Goal: Ask a question: Seek information or help from site administrators or community

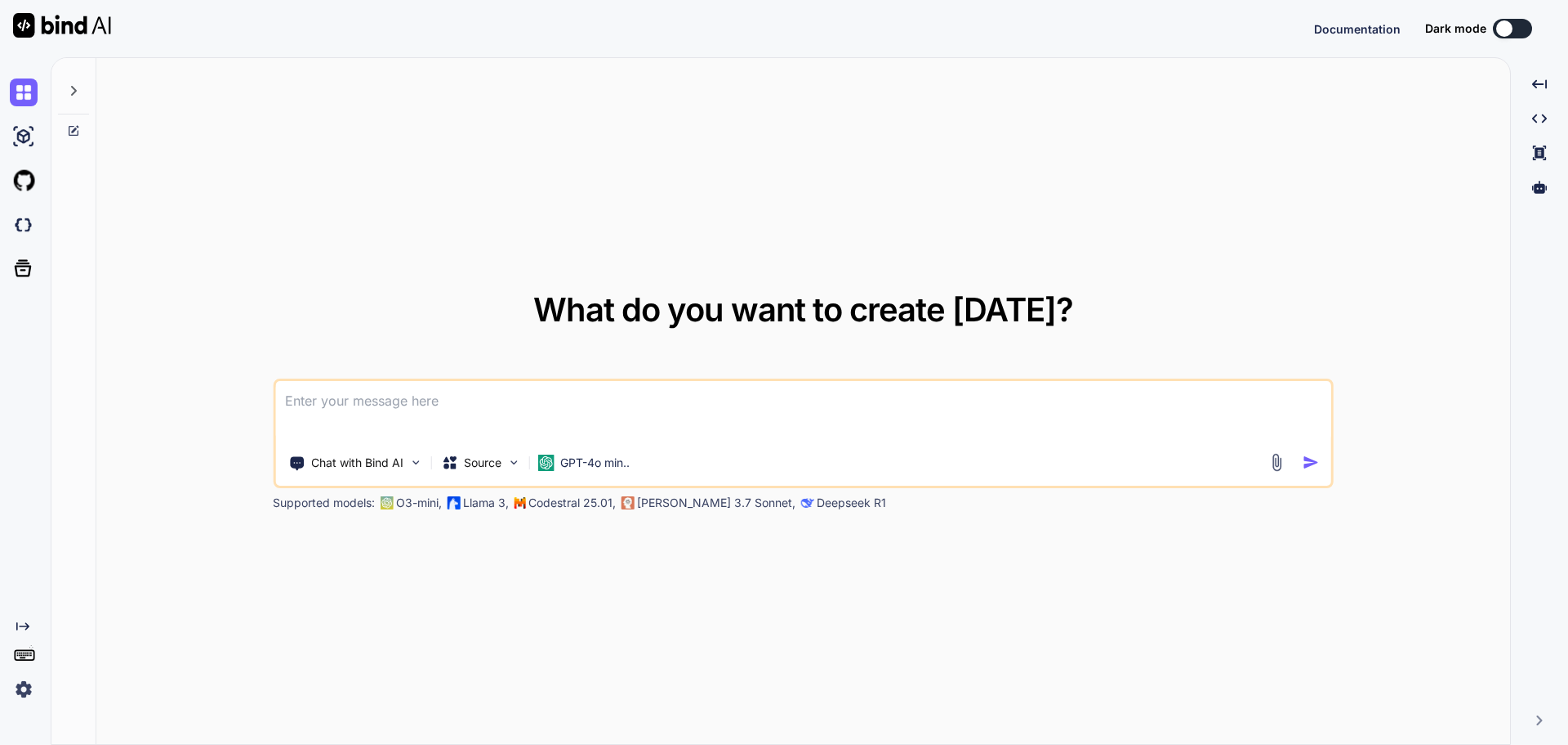
click at [77, 131] on icon at bounding box center [74, 131] width 10 height 10
click at [74, 95] on icon at bounding box center [73, 90] width 13 height 13
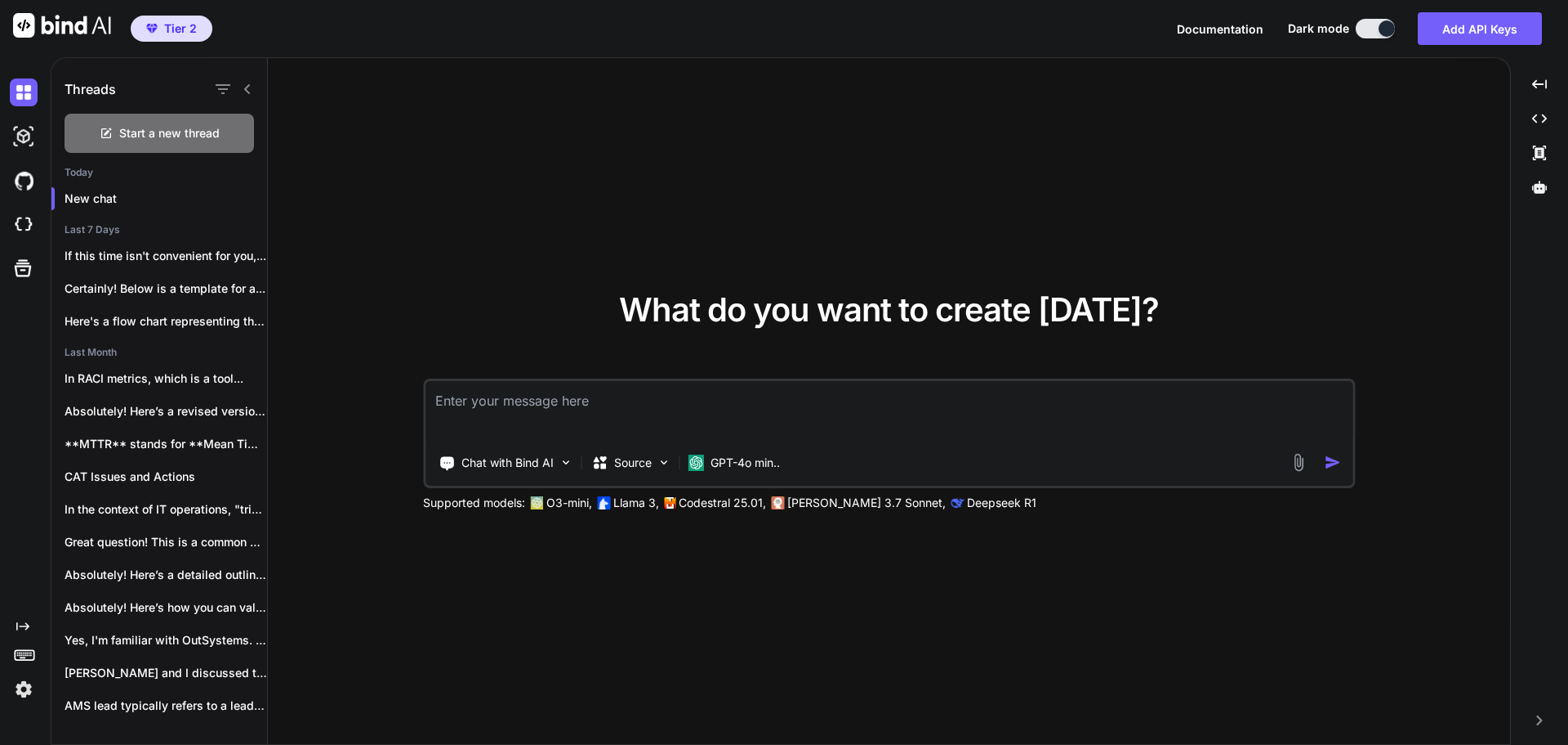
click at [247, 88] on icon at bounding box center [247, 89] width 6 height 10
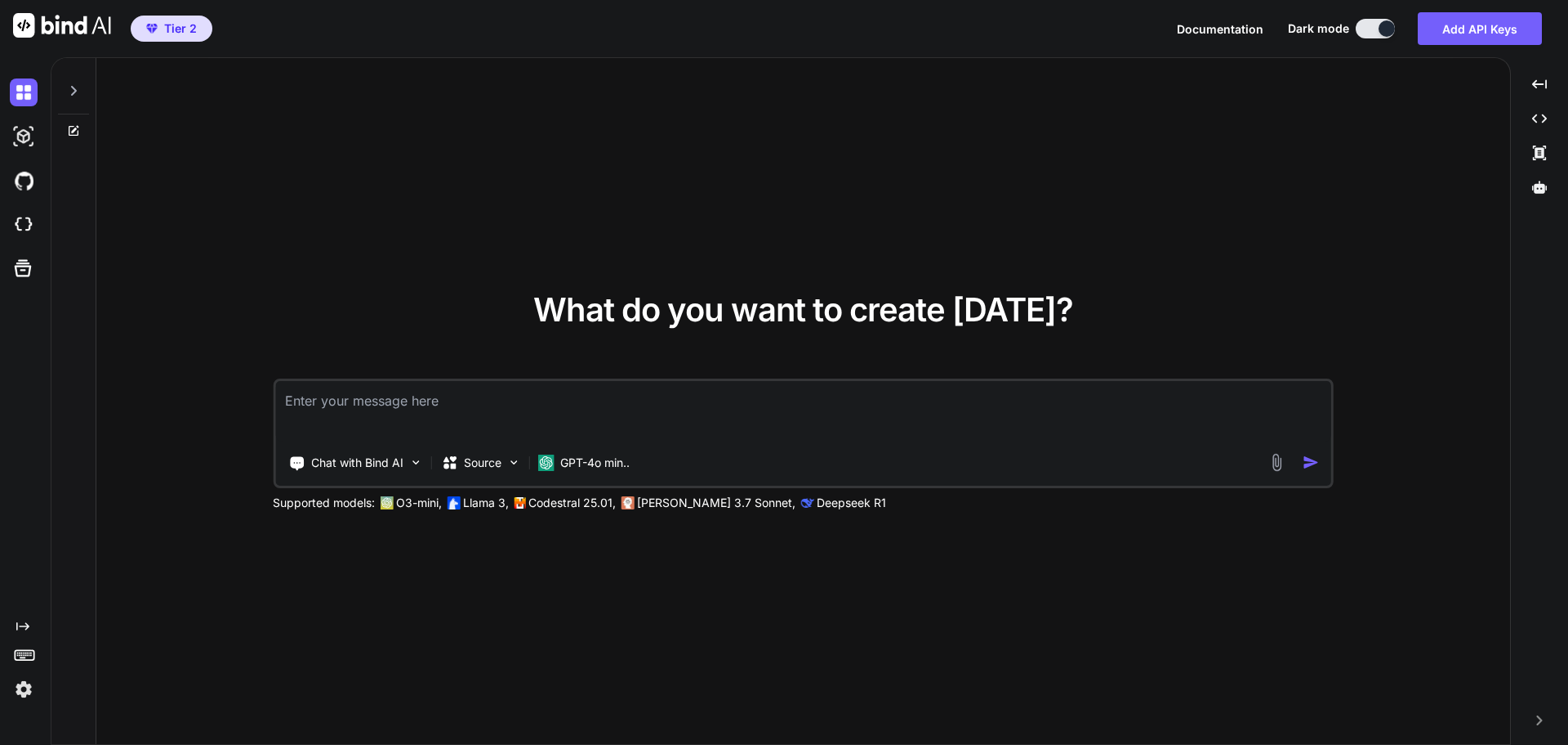
click at [76, 138] on div at bounding box center [74, 401] width 45 height 687
click at [76, 130] on icon at bounding box center [75, 128] width 8 height 8
click at [73, 127] on icon at bounding box center [74, 131] width 10 height 10
click at [73, 93] on icon at bounding box center [74, 91] width 6 height 10
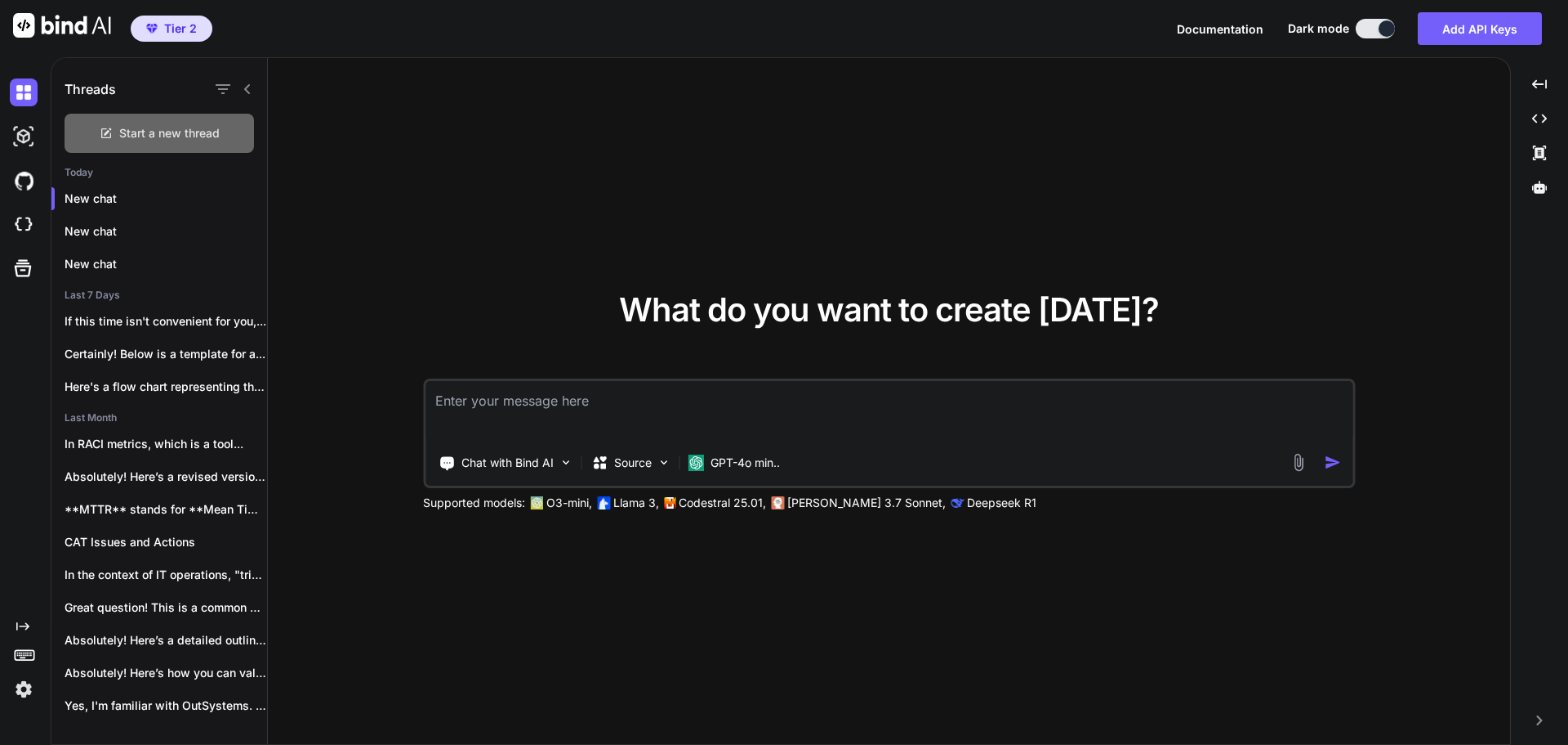
click at [190, 132] on span "Start a new thread" at bounding box center [169, 133] width 100 height 16
click at [155, 141] on div "Start a new thread" at bounding box center [159, 133] width 189 height 39
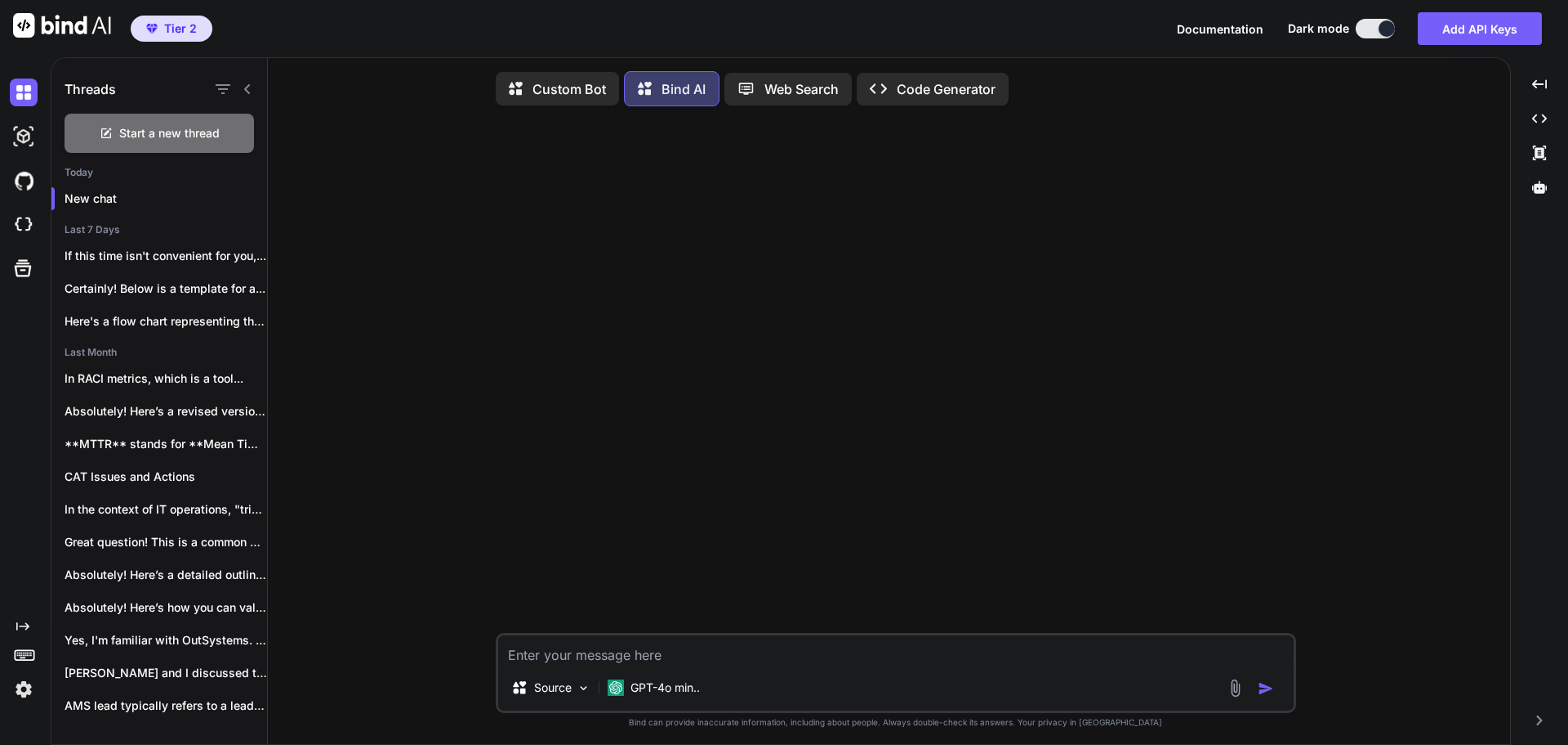
click at [790, 648] on textarea at bounding box center [896, 650] width 795 height 30
type textarea "x"
type textarea "=(CONCATENATE("Week"," ",(WEEKNUM(P628-DATE(YEAR(P628),6,1)+1))))"
type textarea "x"
type textarea "=(CONCATENATE("Week"," ",(WEEKNUM(P628-DATE(YEAR(P628),6,1)+1))))"
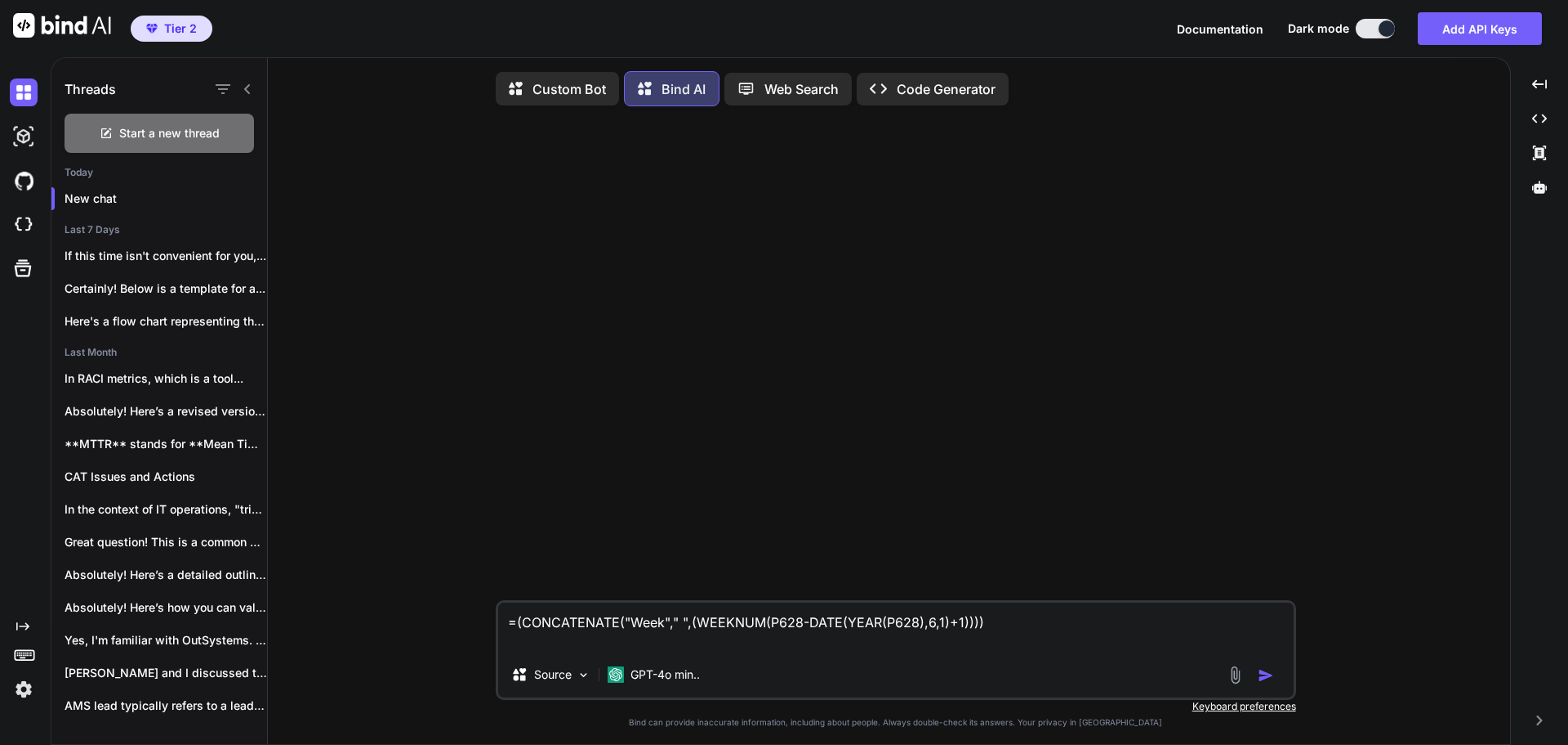
type textarea "x"
type textarea "E =(CONCATENATE("Week"," ",(WEEKNUM(P628-DATE(YEAR(P628),6,1)+1))))"
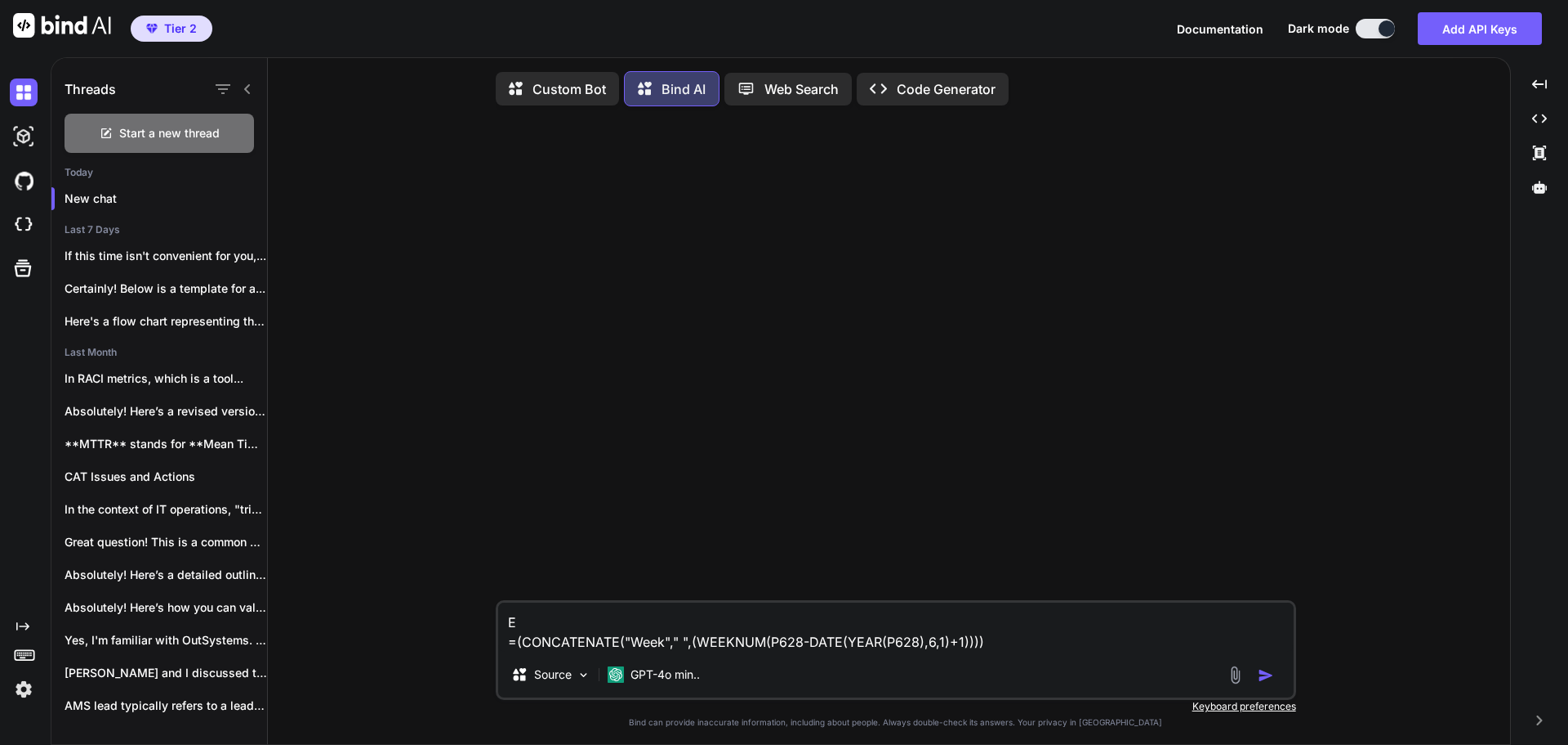
type textarea "x"
type textarea "Ex =(CONCATENATE("Week"," ",(WEEKNUM(P628-DATE(YEAR(P628),6,1)+1))))"
type textarea "x"
type textarea "Exp =(CONCATENATE("Week"," ",(WEEKNUM(P628-DATE(YEAR(P628),6,1)+1))))"
type textarea "x"
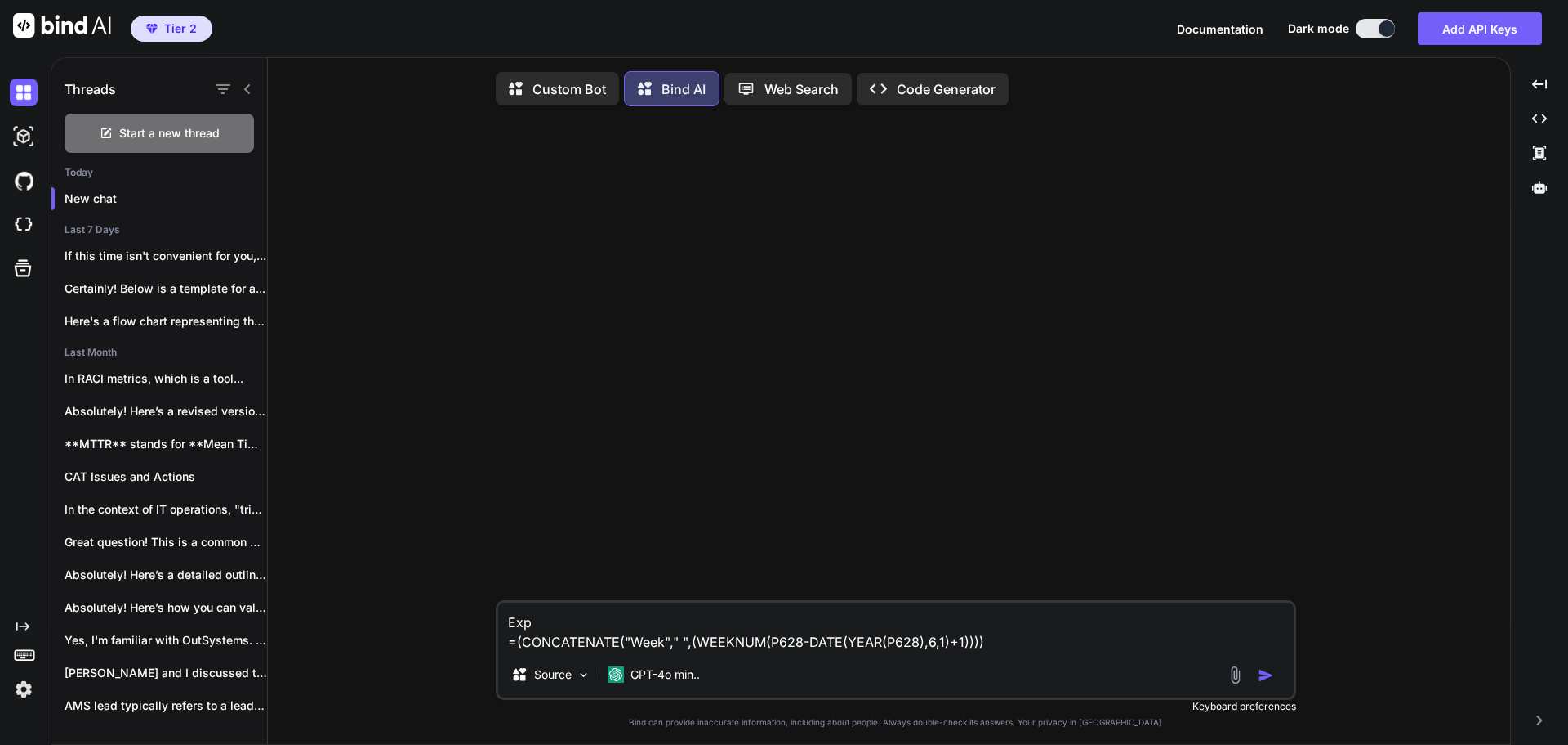
type textarea "Expl =(CONCATENATE("Week"," ",(WEEKNUM(P628-DATE(YEAR(P628),6,1)+1))))"
type textarea "x"
type textarea "Expla =(CONCATENATE("Week"," ",(WEEKNUM(P628-DATE(YEAR(P628),6,1)+1))))"
type textarea "x"
type textarea "Explai =(CONCATENATE("Week"," ",(WEEKNUM(P628-DATE(YEAR(P628),6,1)+1))))"
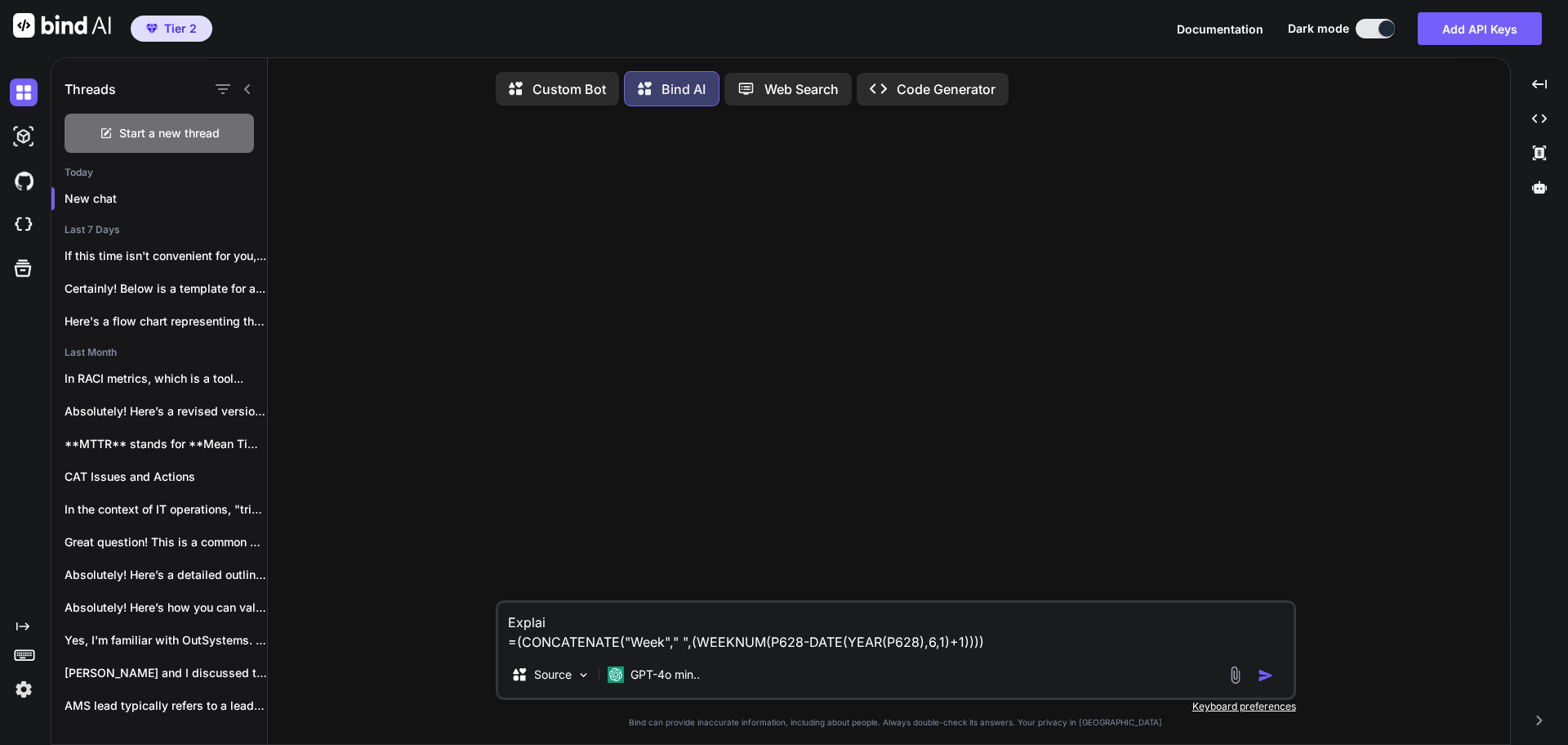
type textarea "x"
type textarea "Explain =(CONCATENATE("Week"," ",(WEEKNUM(P628-DATE(YEAR(P628),6,1)+1))))"
type textarea "x"
type textarea "Explain =(CONCATENATE("Week"," ",(WEEKNUM(P628-DATE(YEAR(P628),6,1)+1))))"
type textarea "x"
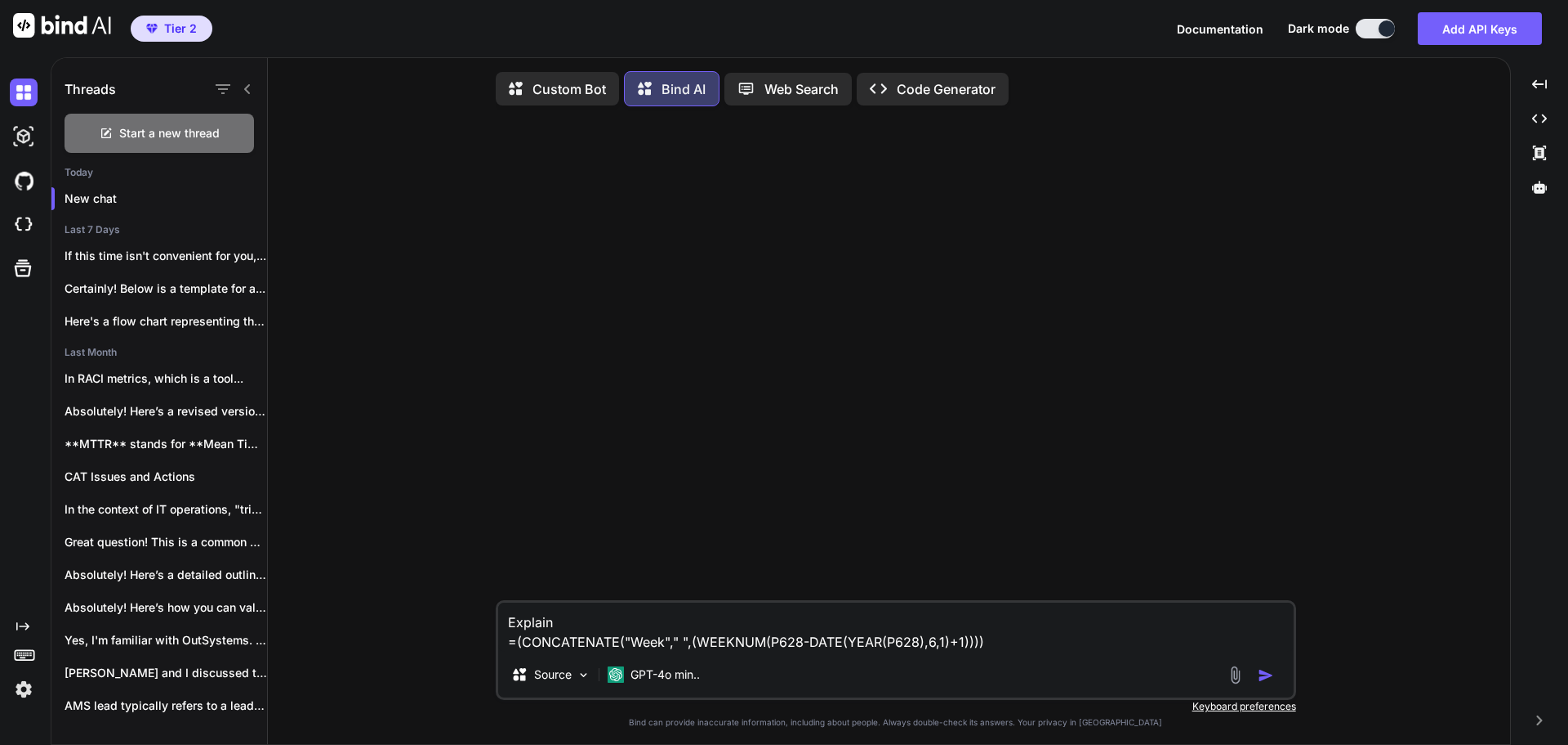
type textarea "Explain t =(CONCATENATE("Week"," ",(WEEKNUM(P628-DATE(YEAR(P628),6,1)+1))))"
type textarea "x"
type textarea "Explain th =(CONCATENATE("Week"," ",(WEEKNUM(P628-DATE(YEAR(P628),6,1)+1))))"
type textarea "x"
type textarea "Explain the =(CONCATENATE("Week"," ",(WEEKNUM(P628-DATE(YEAR(P628),6,1)+1))))"
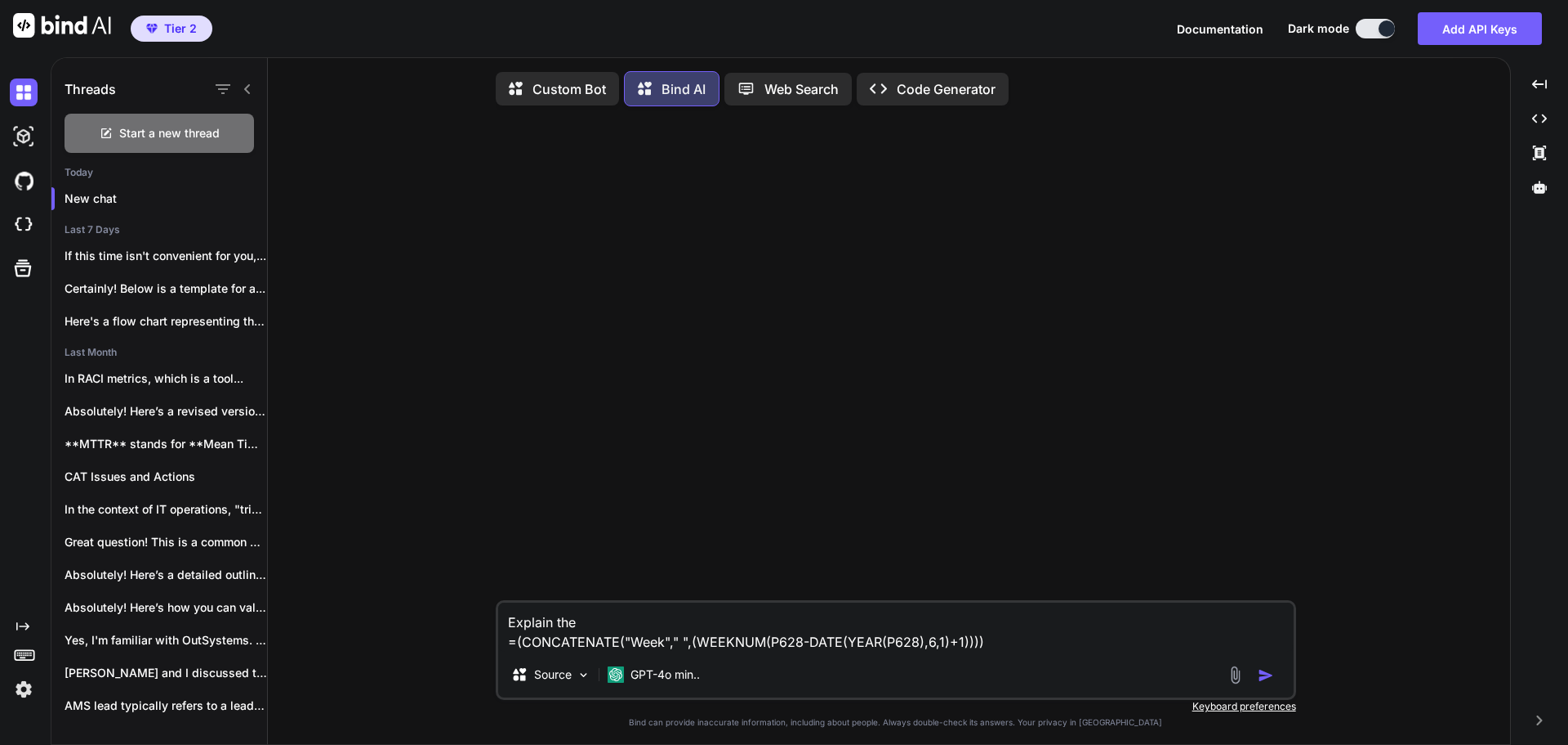
type textarea "x"
type textarea "Explain the =(CONCATENATE("Week"," ",(WEEKNUM(P628-DATE(YEAR(P628),6,1)+1))))"
type textarea "x"
type textarea "Explain the be =(CONCATENATE("Week"," ",(WEEKNUM(P628-DATE(YEAR(P628),6,1)+1))))"
type textarea "x"
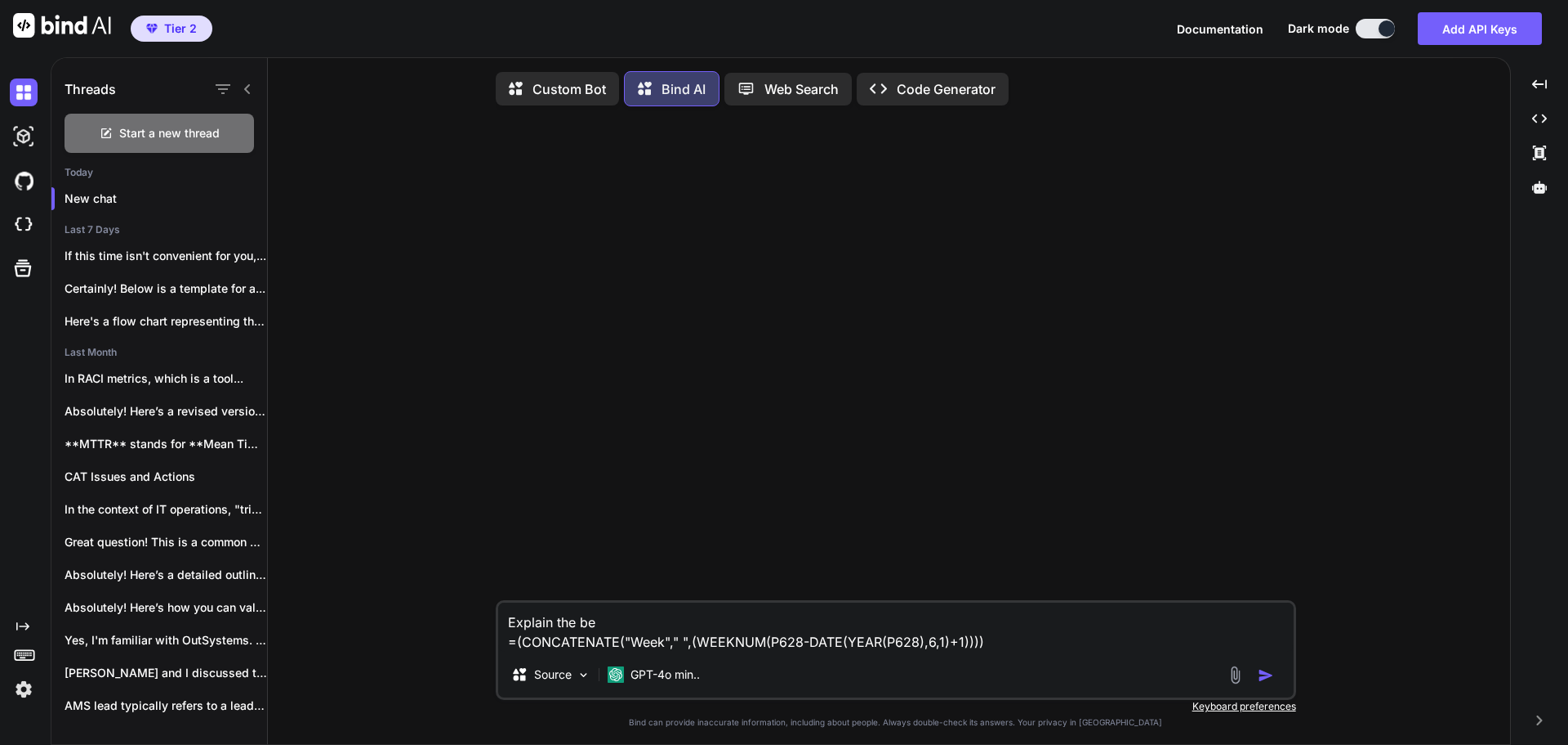
type textarea "Explain the bel =(CONCATENATE("Week"," ",(WEEKNUM(P628-DATE(YEAR(P628),6,1)+1))…"
type textarea "x"
type textarea "Explain the belo =(CONCATENATE("Week"," ",(WEEKNUM(P628-DATE(YEAR(P628),6,1)+1)…"
type textarea "x"
type textarea "Explain the below =(CONCATENATE("Week"," ",(WEEKNUM(P628-DATE(YEAR(P628),6,1)+1…"
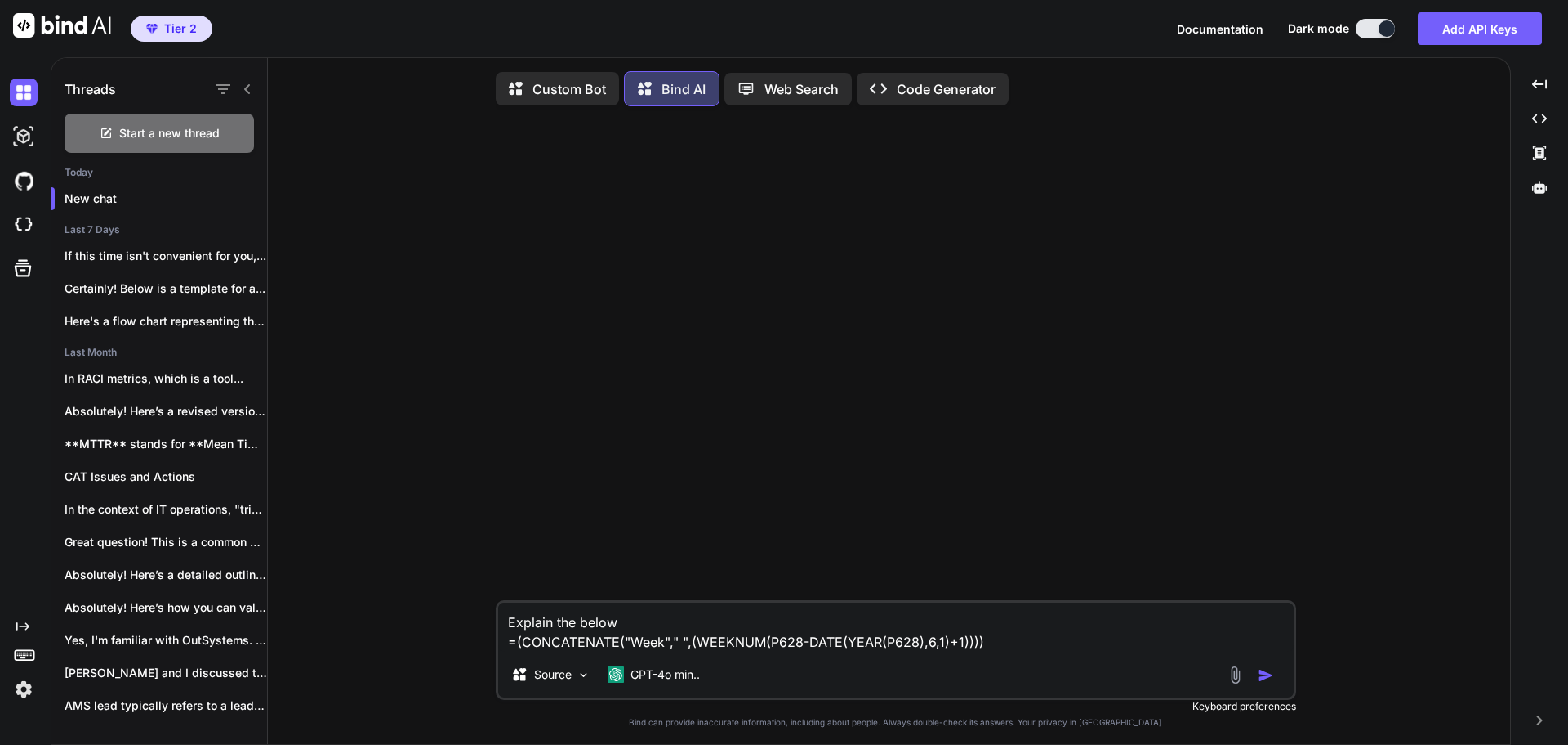
type textarea "x"
type textarea "Explain the below f =(CONCATENATE("Week"," ",(WEEKNUM(P628-DATE(YEAR(P628),6,1)…"
type textarea "x"
type textarea "Explain the below fo =(CONCATENATE("Week"," ",(WEEKNUM(P628-DATE(YEAR(P628),6,1…"
type textarea "x"
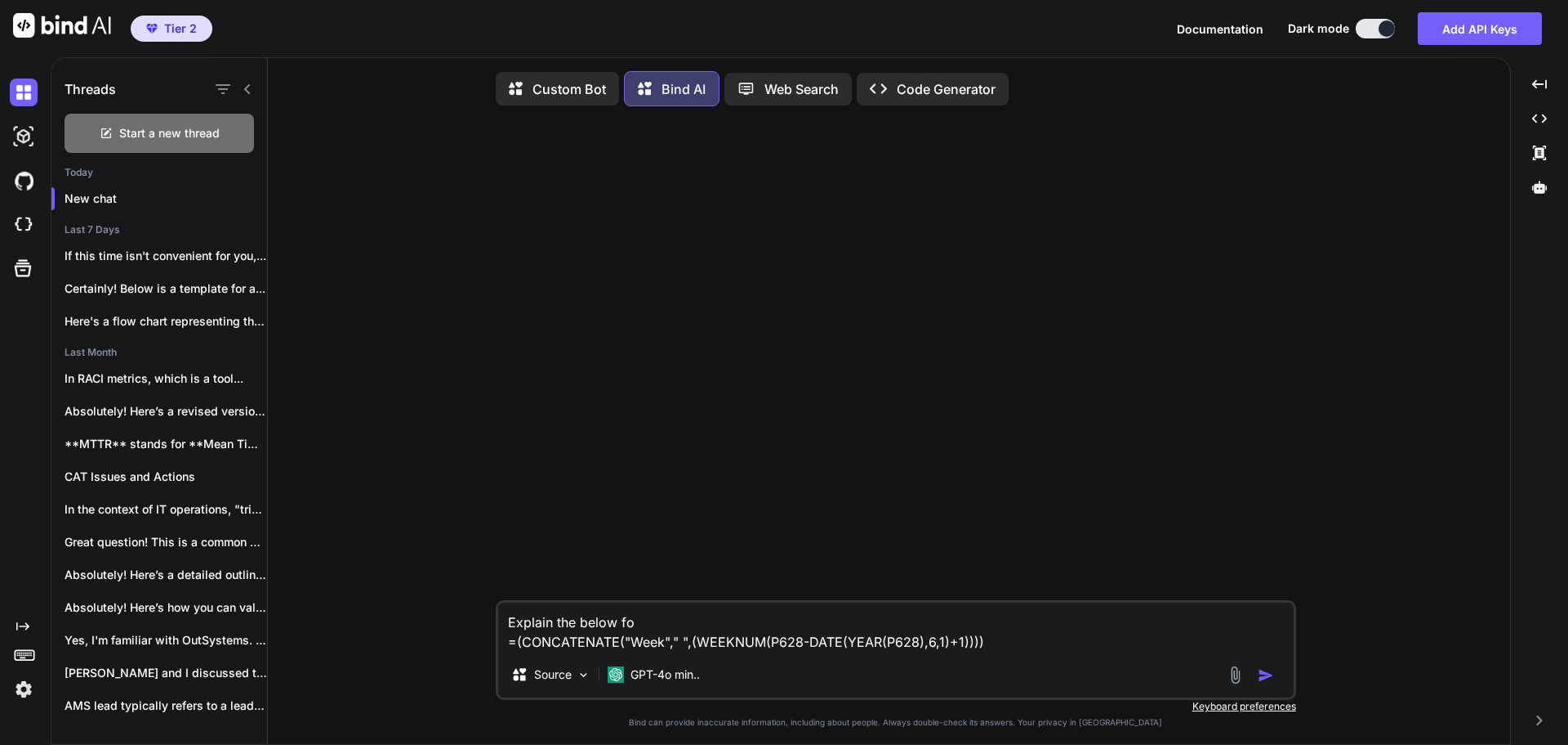
type textarea "Explain the below for =(CONCATENATE("Week"," ",(WEEKNUM(P628-DATE(YEAR(P628),6,…"
type textarea "x"
type textarea "Explain the below form =(CONCATENATE("Week"," ",(WEEKNUM(P628-DATE(YEAR(P628),6…"
type textarea "x"
type textarea "Explain the below formu =(CONCATENATE("Week"," ",(WEEKNUM(P628-DATE(YEAR(P628),…"
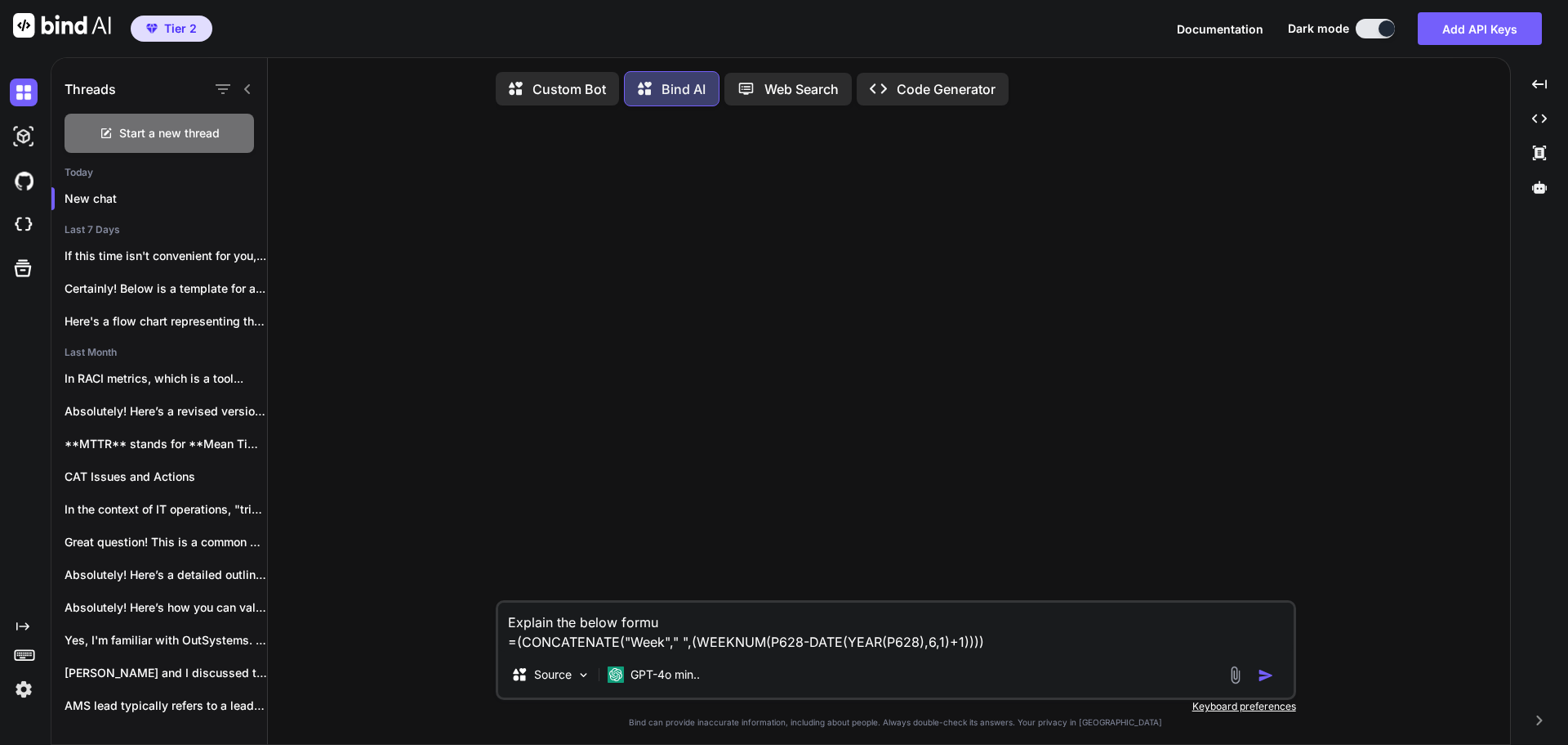
type textarea "x"
type textarea "Explain the below formula =(CONCATENATE("Week"," ",(WEEKNUM(P628-DATE(YEAR(P628…"
type textarea "x"
type textarea "Explain the below formulat =(CONCATENATE("Week"," ",(WEEKNUM(P628-DATE(YEAR(P62…"
type textarea "x"
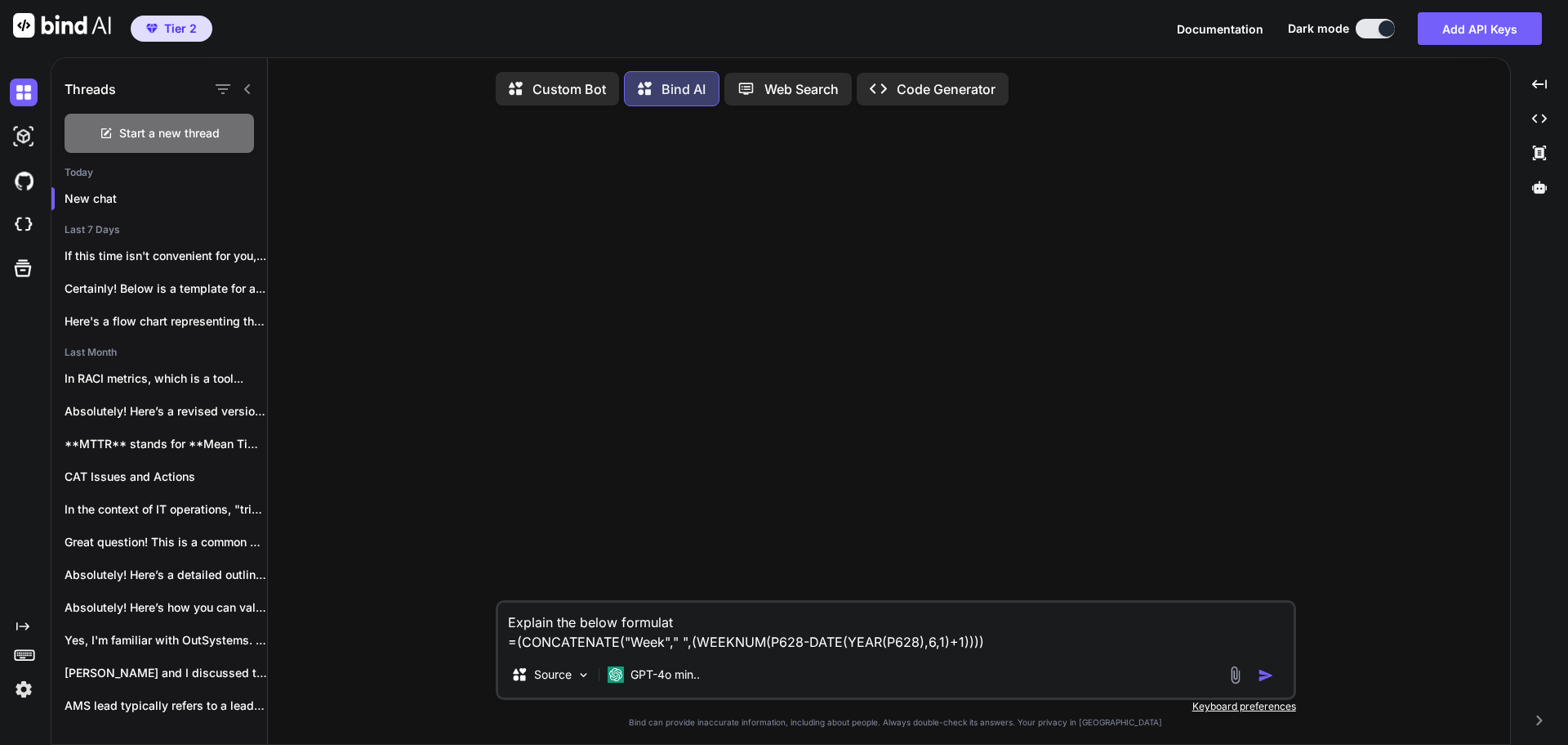
type textarea "Explain the below formula =(CONCATENATE("Week"," ",(WEEKNUM(P628-DATE(YEAR(P628…"
type textarea "x"
type textarea "Explain the below formulae =(CONCATENATE("Week"," ",(WEEKNUM(P628-DATE(YEAR(P62…"
type textarea "x"
type textarea "Explain the below formulae: =(CONCATENATE("Week"," ",(WEEKNUM(P628-DATE(YEAR(P6…"
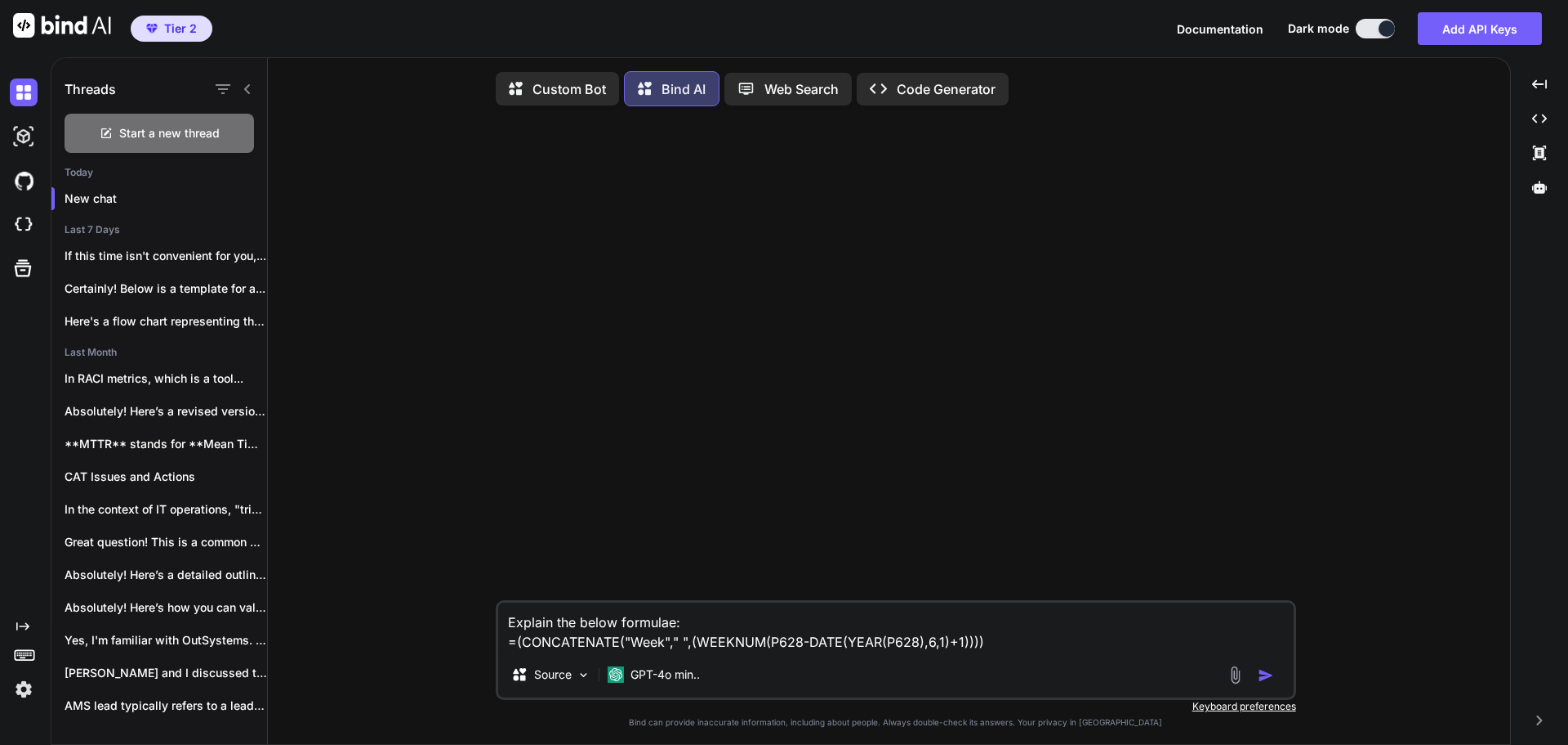
type textarea "x"
drag, startPoint x: 980, startPoint y: 648, endPoint x: 497, endPoint y: 648, distance: 483.0
click at [498, 648] on textarea "Explain the below formulae: =(CONCATENATE("Week"," ",(WEEKNUM(P628-DATE(YEAR(P6…" at bounding box center [896, 627] width 795 height 49
paste textarea "599-DATE(YEAR(P599"
click at [728, 629] on textarea "Explain the below formulae: =(CONCATENATE("Week"," ",(WEEKNUM(P599-DATE(YEAR(P5…" at bounding box center [896, 627] width 795 height 49
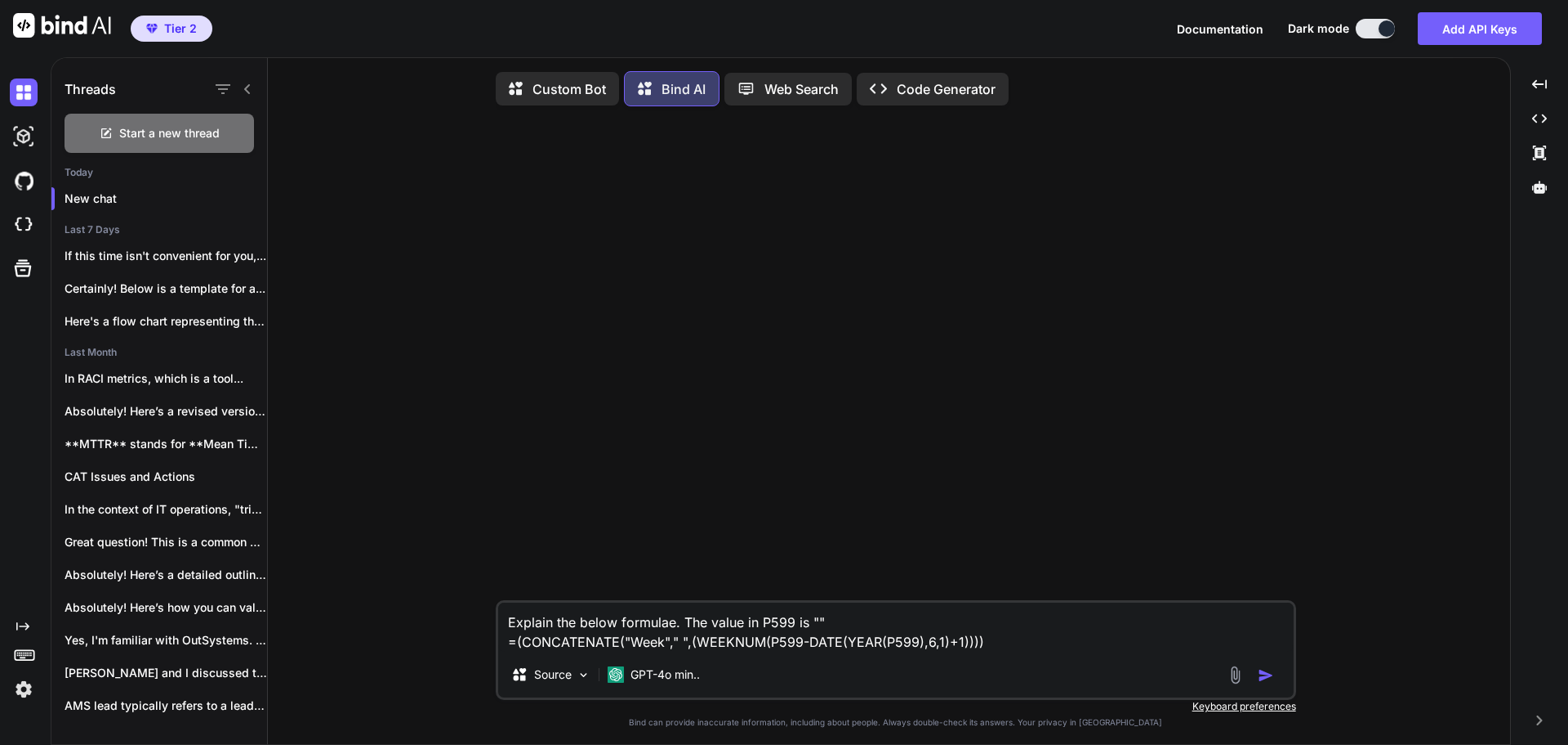
paste textarea "[DATE] 10:23:33 PM"
type textarea "Explain the below formulae. The value in P599 is "[DATE] 10:23:33 PM" =(CONCATE…"
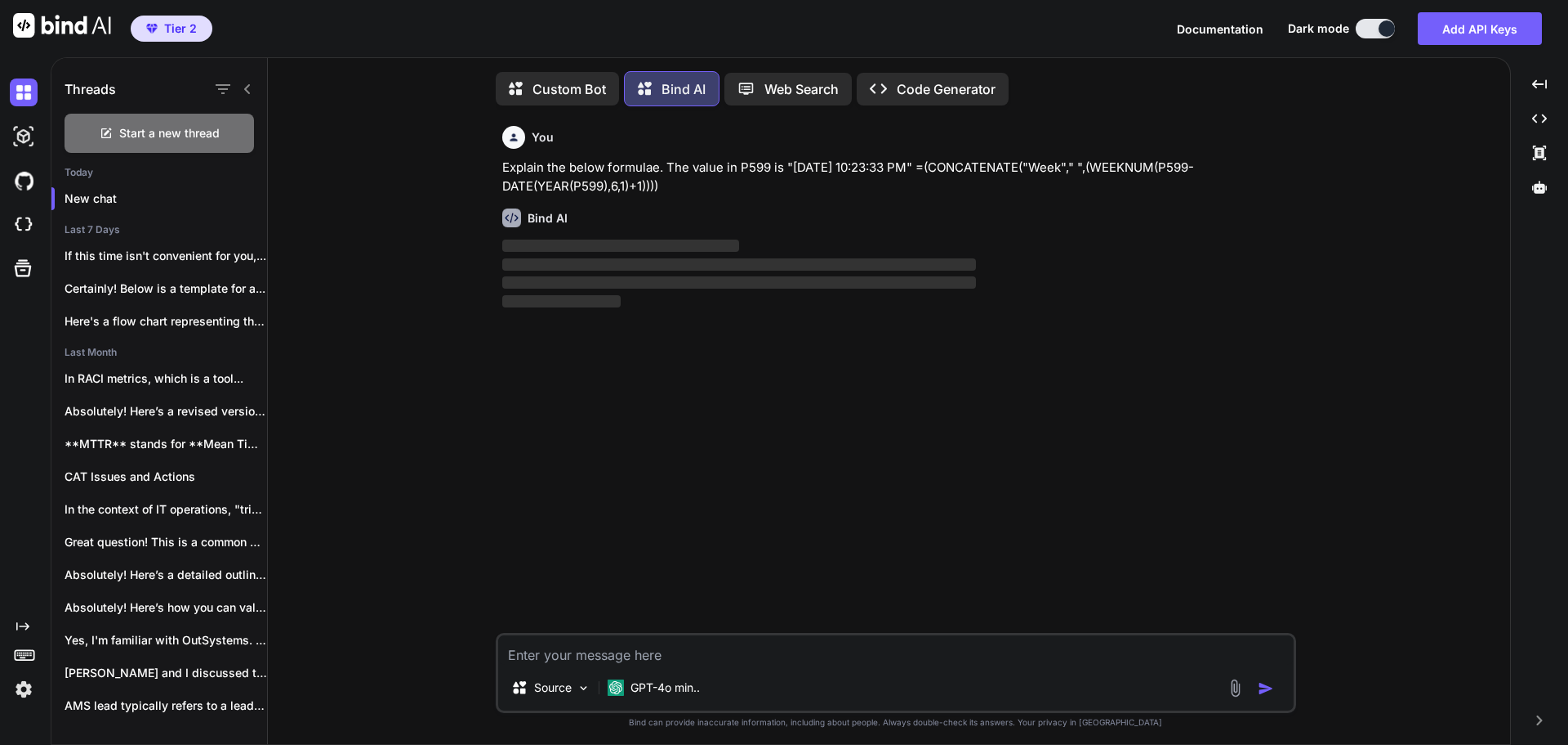
scroll to position [8, 0]
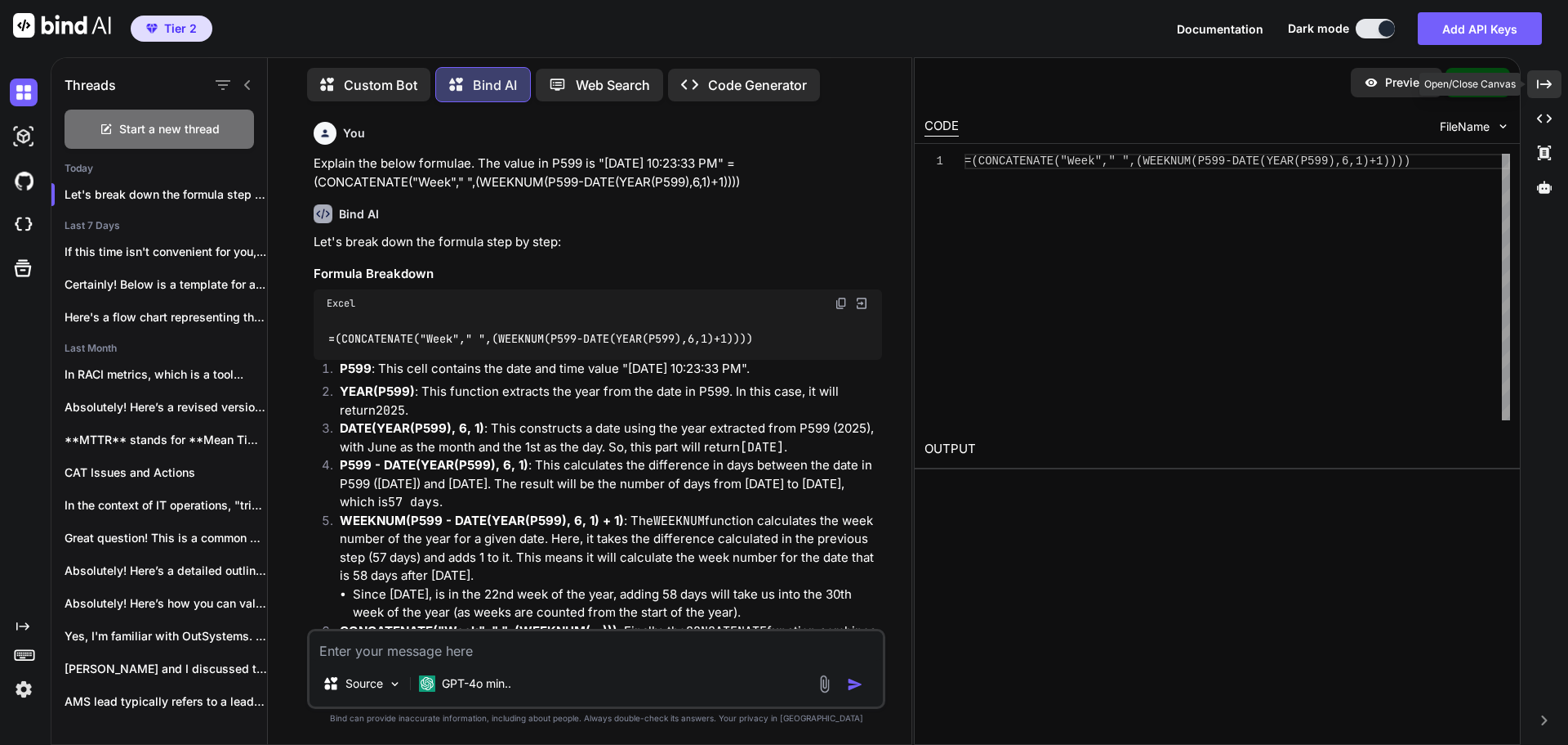
click at [1541, 84] on icon at bounding box center [1544, 83] width 14 height 9
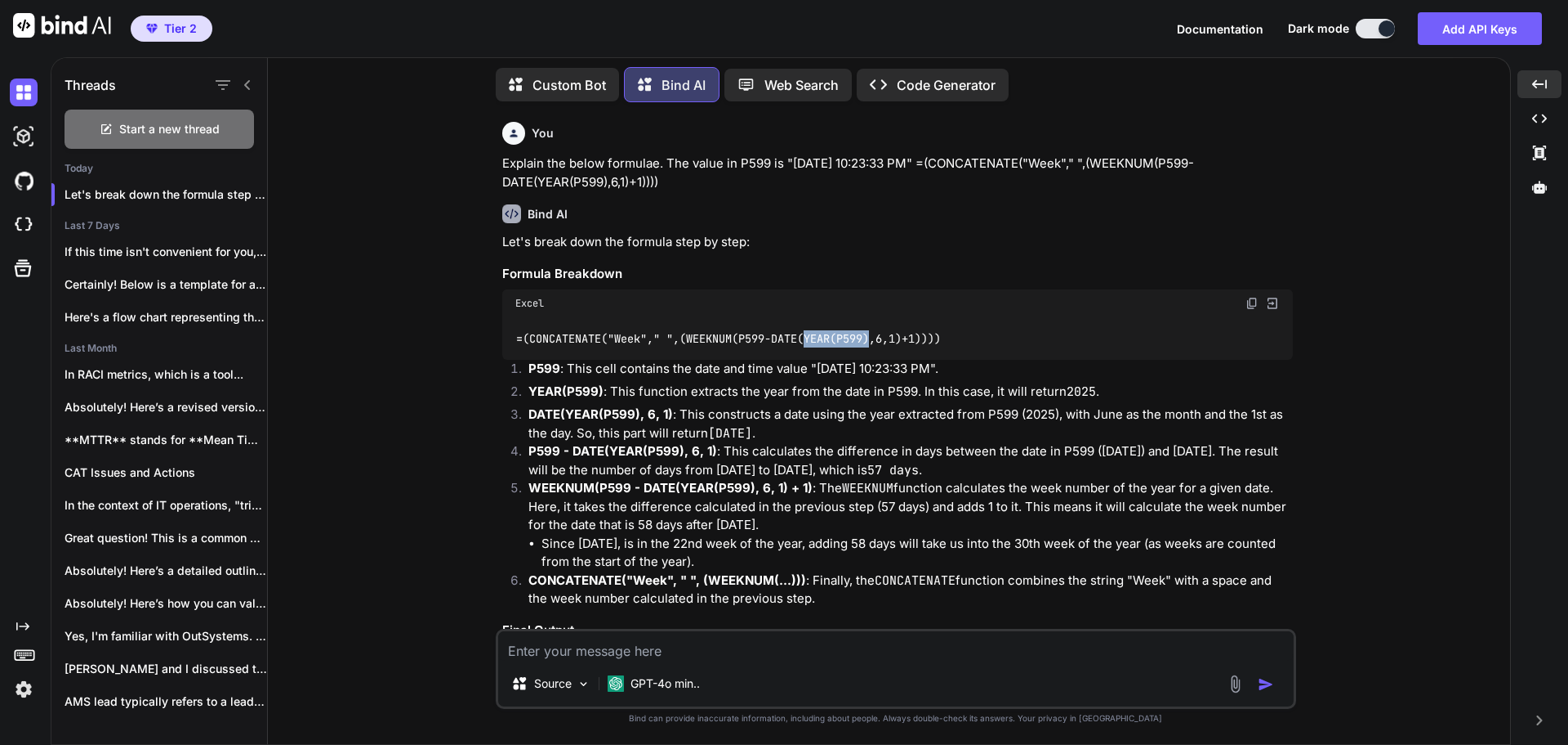
drag, startPoint x: 807, startPoint y: 336, endPoint x: 878, endPoint y: 335, distance: 71.0
click at [878, 335] on code "=(CONCATENATE("Week"," ",(WEEKNUM(P599-DATE(YEAR(P599),6,1)+1))))" at bounding box center [728, 339] width 427 height 17
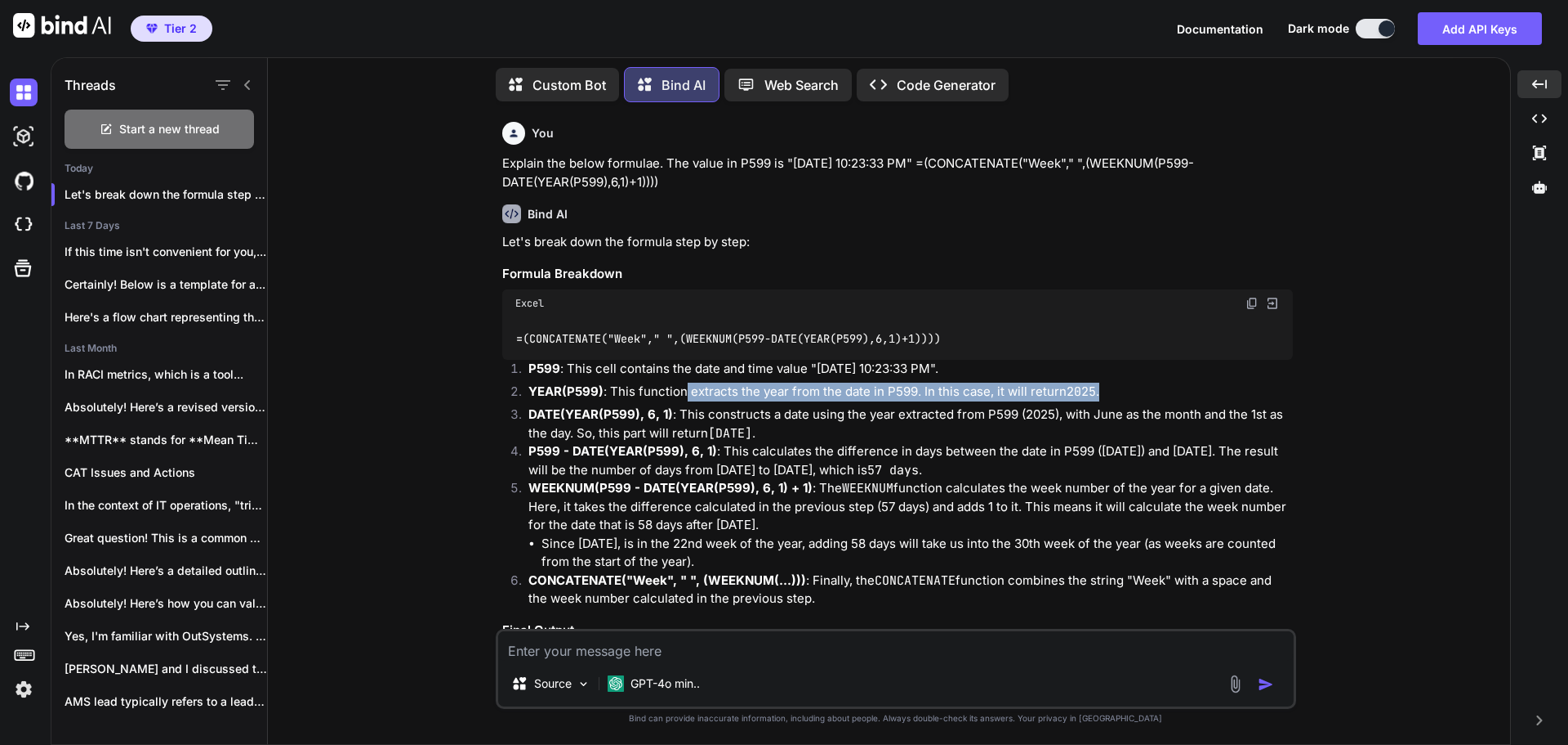
drag, startPoint x: 683, startPoint y: 392, endPoint x: 1101, endPoint y: 392, distance: 418.0
click at [1101, 392] on p "YEAR(P599) : This function extracts the year from the date in P599. In this cas…" at bounding box center [911, 392] width 765 height 19
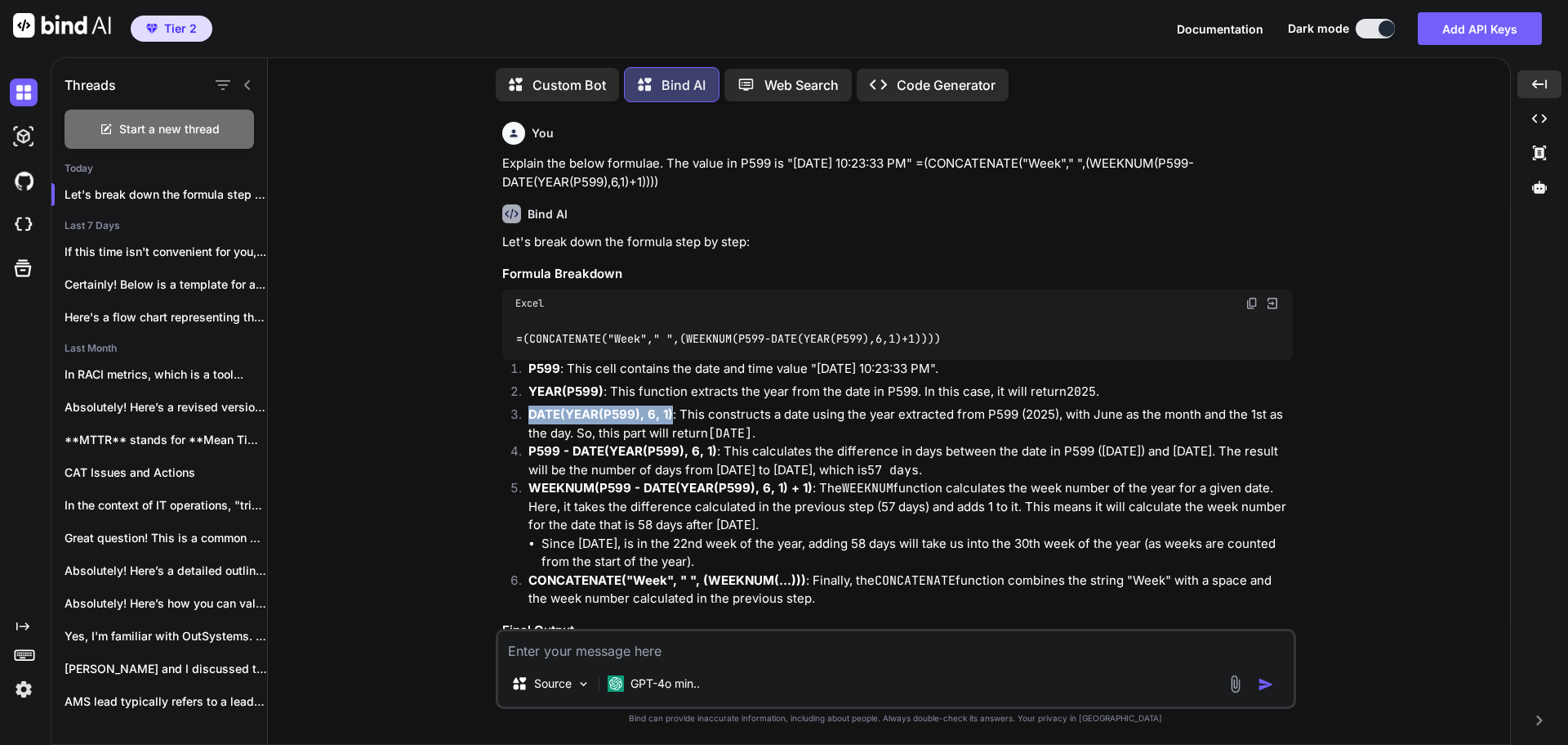
drag, startPoint x: 526, startPoint y: 416, endPoint x: 671, endPoint y: 412, distance: 145.1
click at [671, 412] on li "DATE(YEAR(P599), 6, 1) : This constructs a date using the year extracted from P…" at bounding box center [904, 423] width 778 height 37
drag, startPoint x: 979, startPoint y: 417, endPoint x: 1055, endPoint y: 415, distance: 76.0
click at [1055, 415] on p "DATE(YEAR(P599), 6, 1) : This constructs a date using the year extracted from P…" at bounding box center [911, 423] width 765 height 37
drag, startPoint x: 1093, startPoint y: 417, endPoint x: 1197, endPoint y: 415, distance: 104.0
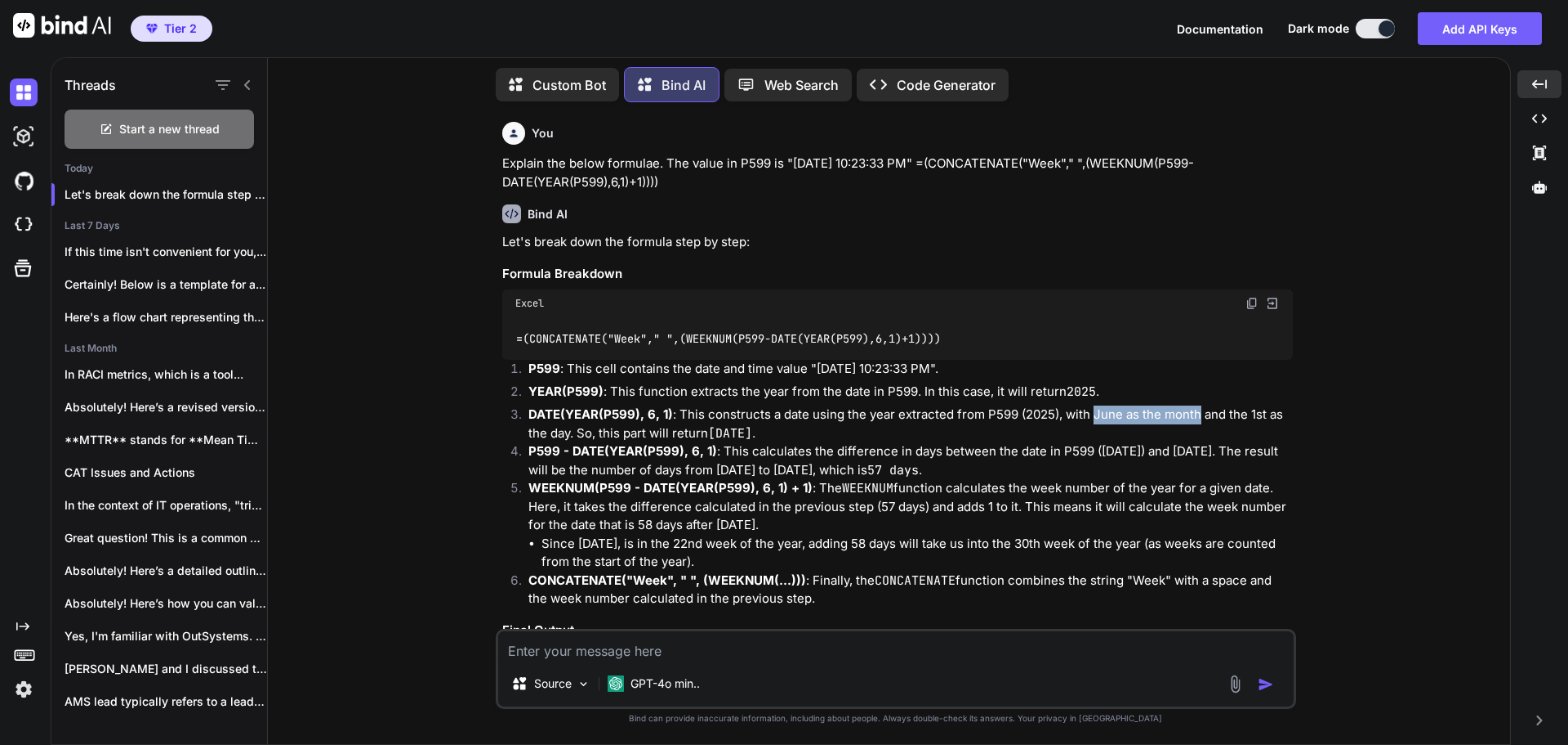
click at [1197, 415] on p "DATE(YEAR(P599), 6, 1) : This constructs a date using the year extracted from P…" at bounding box center [911, 423] width 765 height 37
drag, startPoint x: 1245, startPoint y: 415, endPoint x: 569, endPoint y: 434, distance: 676.3
click at [569, 434] on p "DATE(YEAR(P599), 6, 1) : This constructs a date using the year extracted from P…" at bounding box center [911, 423] width 765 height 37
drag, startPoint x: 710, startPoint y: 433, endPoint x: 828, endPoint y: 433, distance: 118.0
click at [828, 433] on p "DATE(YEAR(P599), 6, 1) : This constructs a date using the year extracted from P…" at bounding box center [911, 423] width 765 height 37
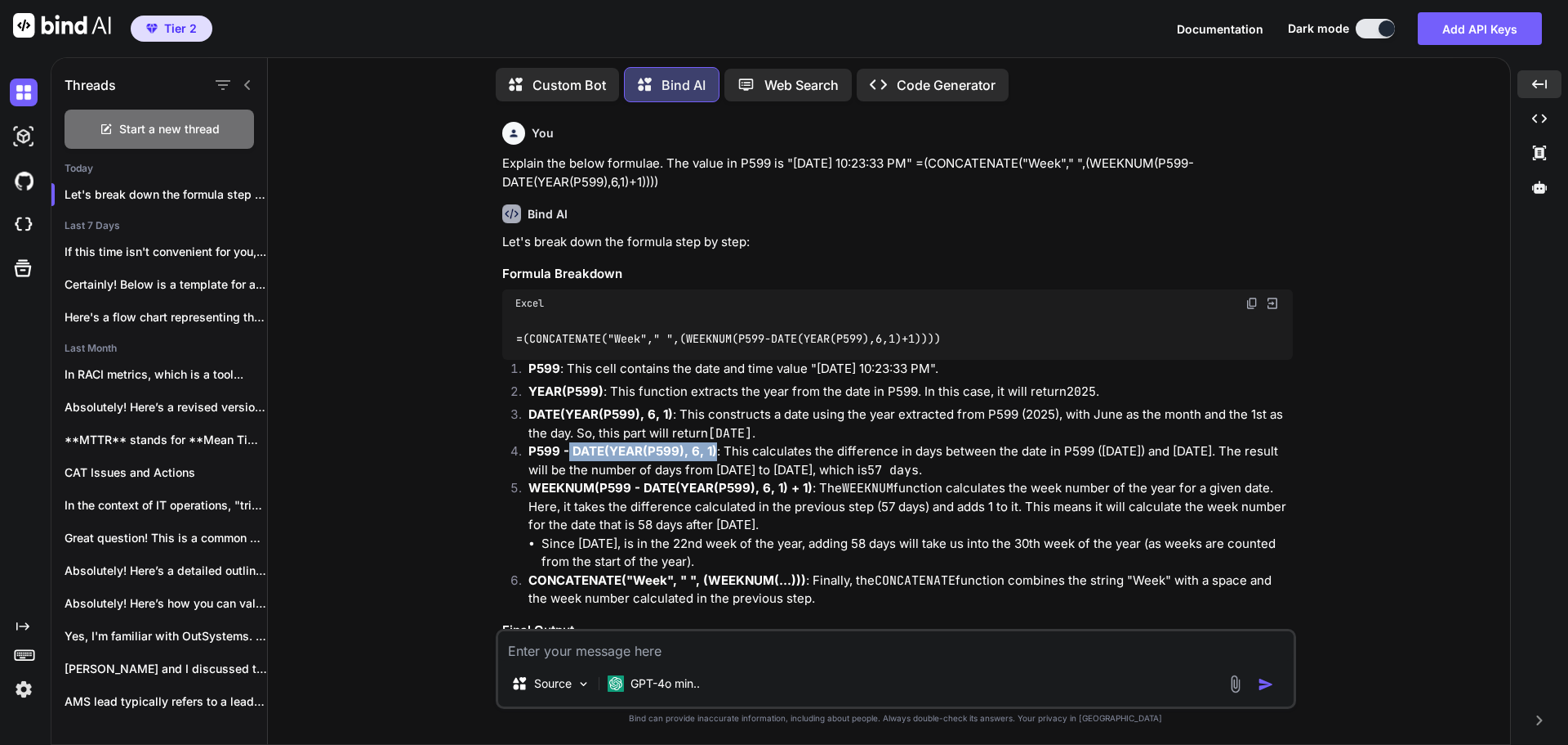
drag, startPoint x: 568, startPoint y: 450, endPoint x: 714, endPoint y: 449, distance: 146.0
click at [714, 449] on p "P599 - DATE(YEAR(P599), 6, 1) : This calculates the difference in days between …" at bounding box center [911, 460] width 765 height 37
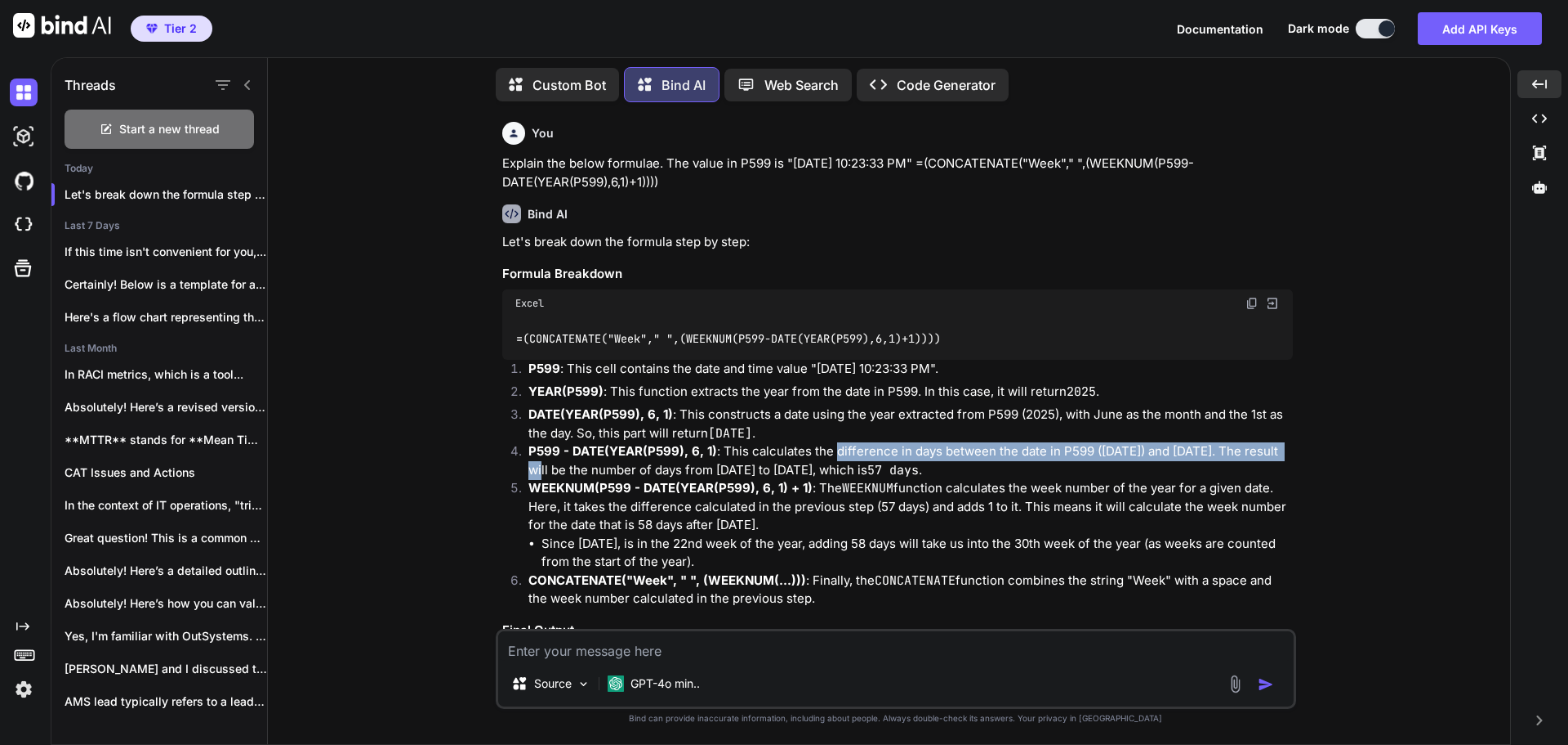
drag, startPoint x: 832, startPoint y: 449, endPoint x: 1292, endPoint y: 458, distance: 460.1
click at [1292, 458] on p "P599 - DATE(YEAR(P599), 6, 1) : This calculates the difference in days between …" at bounding box center [911, 460] width 765 height 37
drag, startPoint x: 540, startPoint y: 468, endPoint x: 871, endPoint y: 468, distance: 331.0
click at [871, 468] on p "P599 - DATE(YEAR(P599), 6, 1) : This calculates the difference in days between …" at bounding box center [911, 460] width 765 height 37
click at [1005, 466] on p "P599 - DATE(YEAR(P599), 6, 1) : This calculates the difference in days between …" at bounding box center [911, 460] width 765 height 37
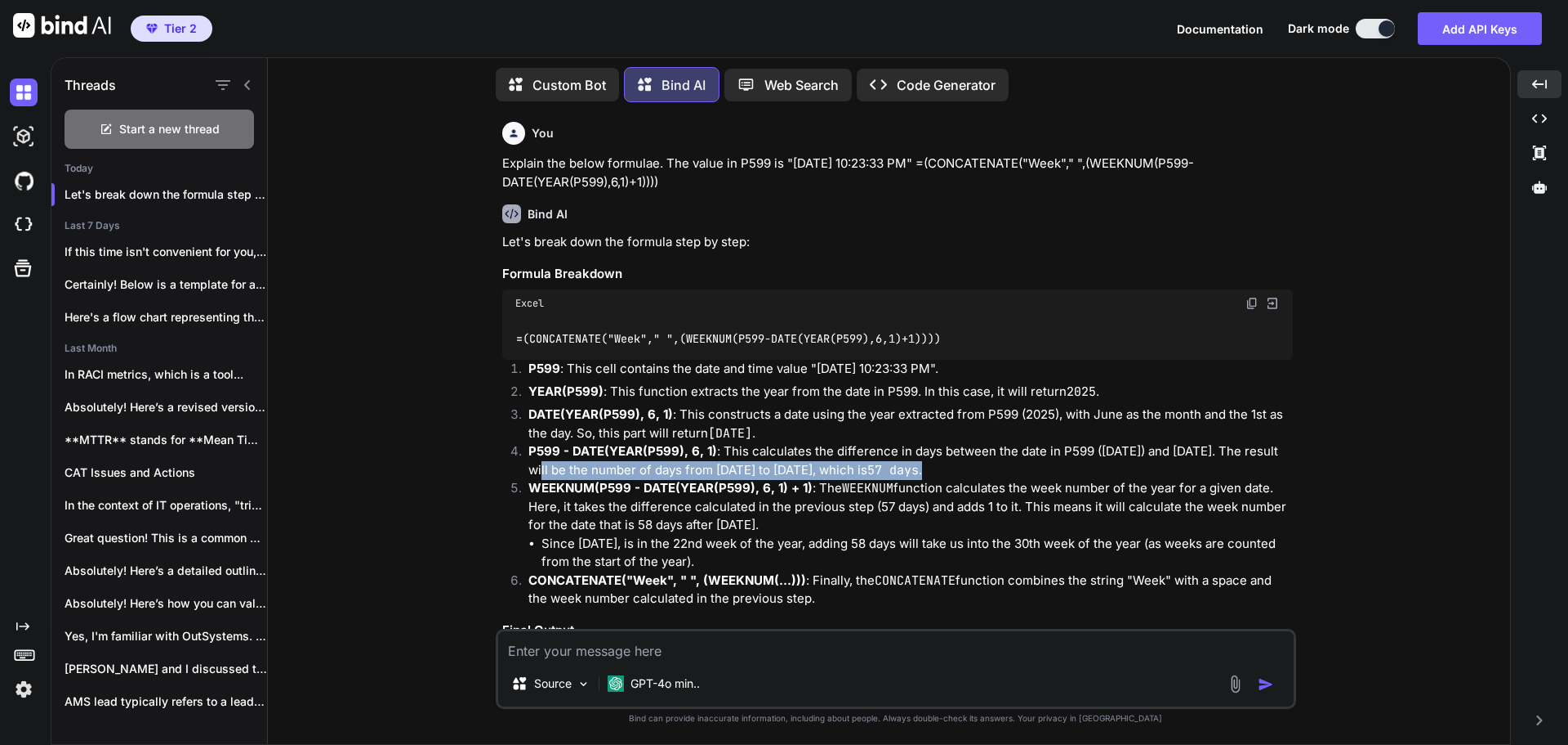
drag, startPoint x: 1003, startPoint y: 468, endPoint x: 529, endPoint y: 465, distance: 474.0
click at [529, 465] on p "P599 - DATE(YEAR(P599), 6, 1) : This calculates the difference in days between …" at bounding box center [911, 460] width 765 height 37
click at [669, 486] on strong "WEEKNUM(P599 - DATE(YEAR(P599), 6, 1) + 1)" at bounding box center [671, 488] width 284 height 15
drag, startPoint x: 529, startPoint y: 487, endPoint x: 595, endPoint y: 486, distance: 66.0
click at [595, 486] on strong "WEEKNUM(P599 - DATE(YEAR(P599), 6, 1) + 1)" at bounding box center [671, 488] width 284 height 15
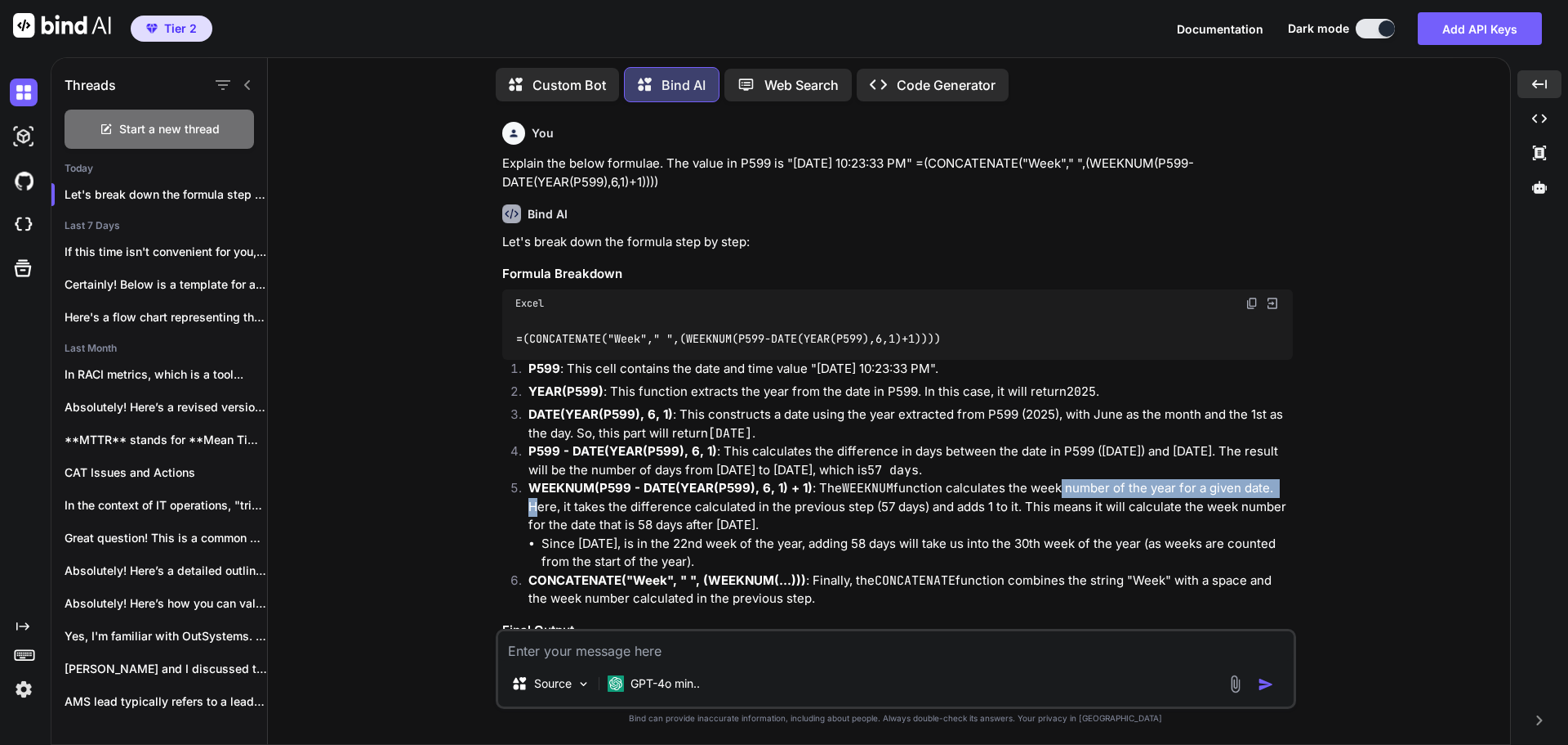
drag, startPoint x: 1055, startPoint y: 486, endPoint x: 1276, endPoint y: 488, distance: 221.0
click at [1276, 488] on p "WEEKNUM(P599 - DATE(YEAR(P599), 6, 1) + 1) : The WEEKNUM function calculates th…" at bounding box center [911, 506] width 765 height 55
drag, startPoint x: 929, startPoint y: 510, endPoint x: 1014, endPoint y: 509, distance: 85.0
click at [1014, 509] on p "WEEKNUM(P599 - DATE(YEAR(P599), 6, 1) + 1) : The WEEKNUM function calculates th…" at bounding box center [911, 506] width 765 height 55
drag, startPoint x: 1054, startPoint y: 506, endPoint x: 1262, endPoint y: 513, distance: 208.1
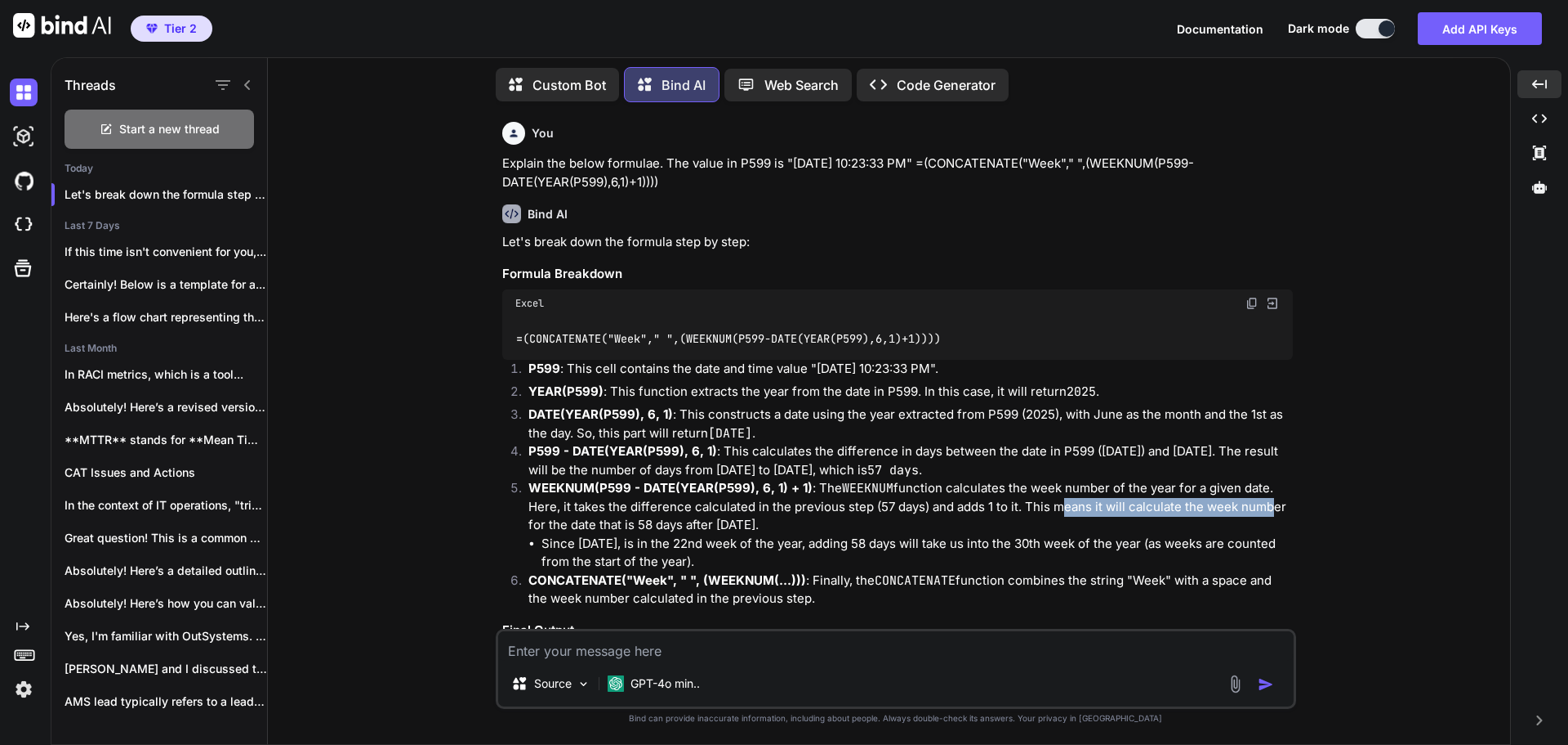
click at [1262, 513] on p "WEEKNUM(P599 - DATE(YEAR(P599), 6, 1) + 1) : The WEEKNUM function calculates th…" at bounding box center [911, 506] width 765 height 55
drag, startPoint x: 634, startPoint y: 522, endPoint x: 795, endPoint y: 529, distance: 161.2
click at [795, 529] on p "WEEKNUM(P599 - DATE(YEAR(P599), 6, 1) + 1) : The WEEKNUM function calculates th…" at bounding box center [911, 506] width 765 height 55
click at [655, 545] on li "Since [DATE], is in the 22nd week of the year, adding 58 days will take us into…" at bounding box center [917, 552] width 751 height 37
drag, startPoint x: 840, startPoint y: 542, endPoint x: 1259, endPoint y: 556, distance: 419.2
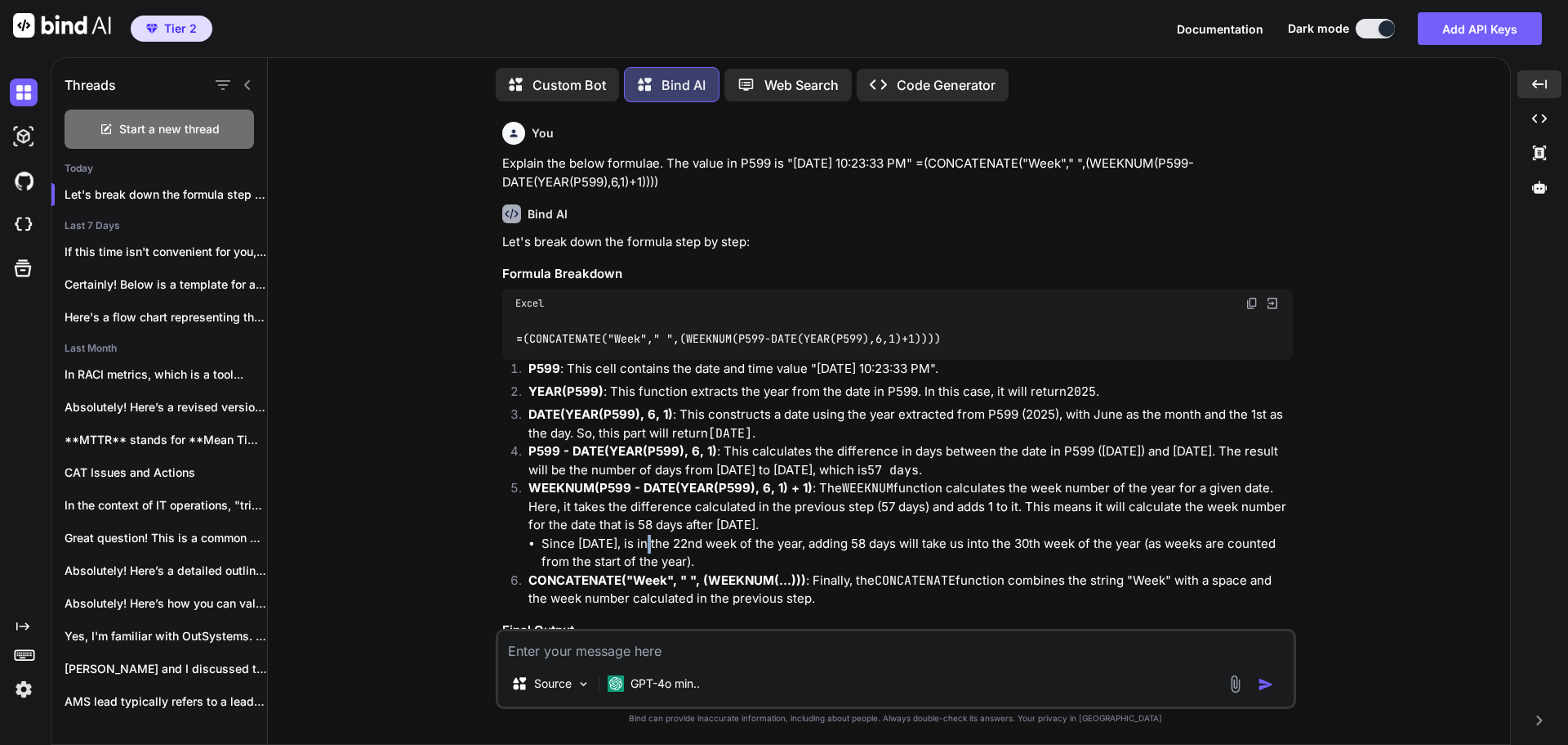
click at [1259, 556] on li "Since [DATE], is in the 22nd week of the year, adding 58 days will take us into…" at bounding box center [917, 552] width 751 height 37
click at [608, 572] on p "CONCATENATE("Week", " ", (WEEKNUM(...))) : Finally, the CONCATENATE function co…" at bounding box center [911, 590] width 765 height 37
drag, startPoint x: 552, startPoint y: 563, endPoint x: 740, endPoint y: 567, distance: 188.0
click at [740, 567] on li "Since [DATE], is in the 22nd week of the year, adding 58 days will take us into…" at bounding box center [917, 552] width 751 height 37
click at [574, 584] on strong "CONCATENATE("Week", " ", (WEEKNUM(...)))" at bounding box center [667, 580] width 278 height 15
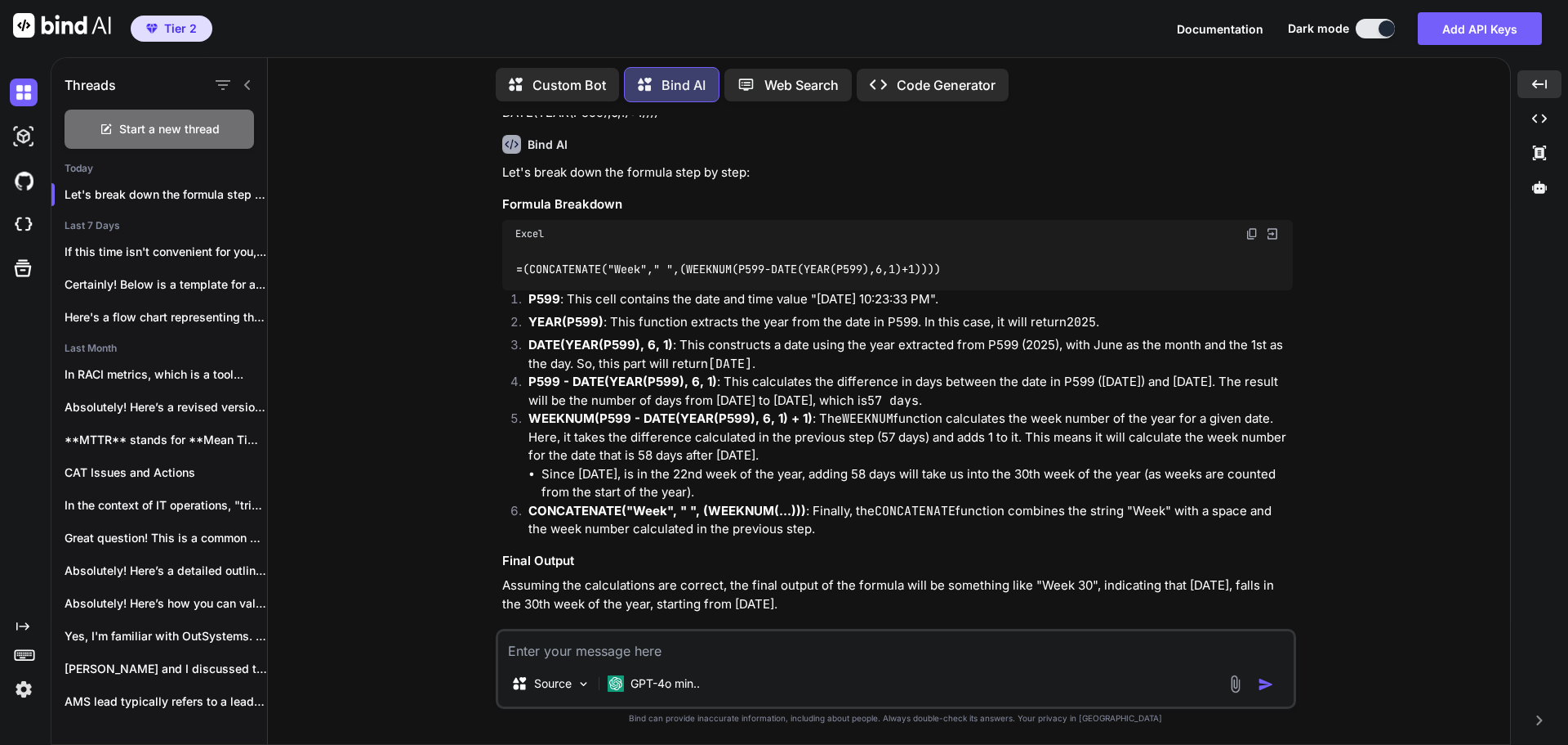
scroll to position [155, 0]
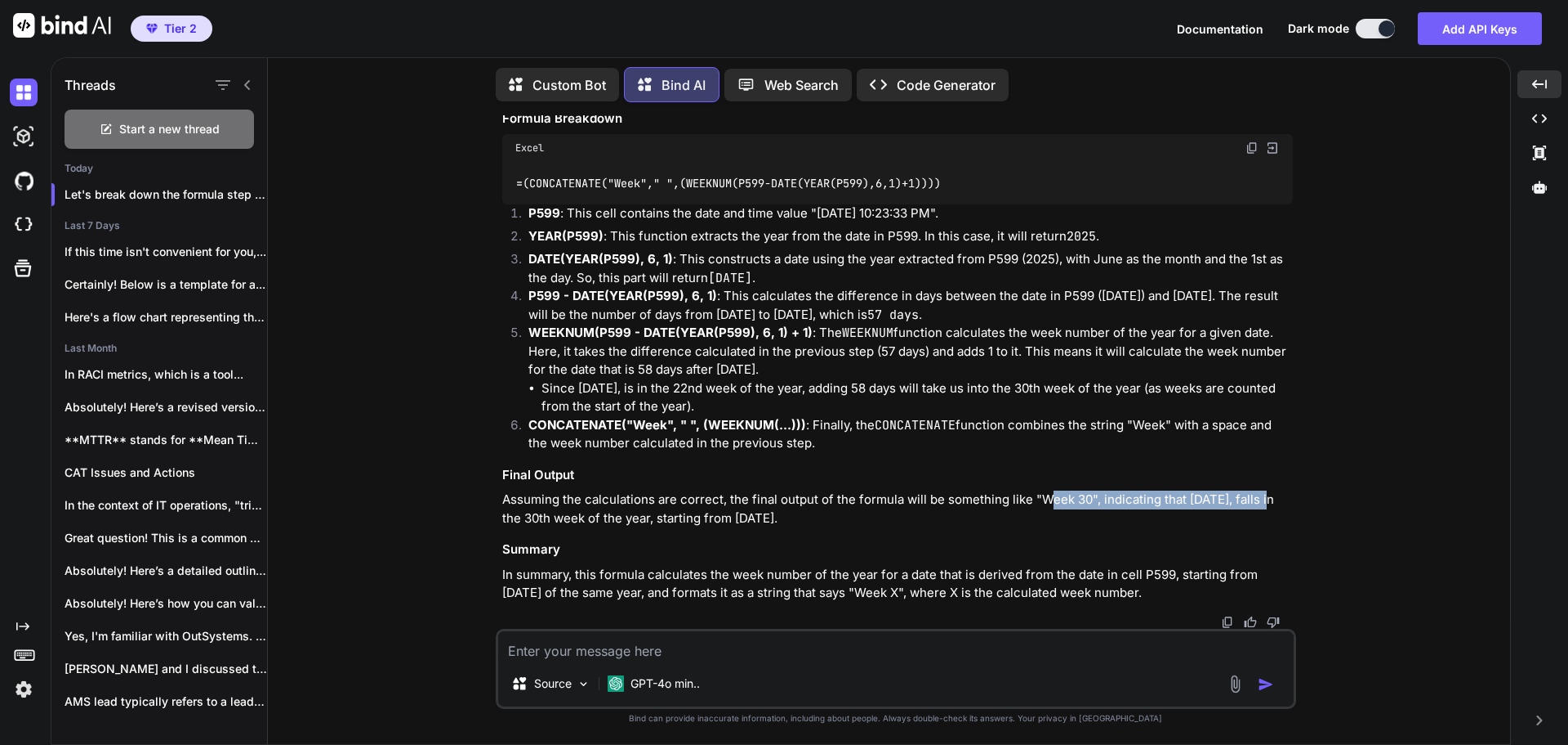
drag, startPoint x: 1043, startPoint y: 495, endPoint x: 1289, endPoint y: 505, distance: 246.2
click at [1289, 505] on p "Assuming the calculations are correct, the final output of the formula will be …" at bounding box center [897, 508] width 790 height 37
drag, startPoint x: 546, startPoint y: 517, endPoint x: 865, endPoint y: 521, distance: 319.0
click at [865, 521] on p "Assuming the calculations are correct, the final output of the formula will be …" at bounding box center [897, 508] width 790 height 37
click at [723, 652] on textarea at bounding box center [896, 646] width 795 height 30
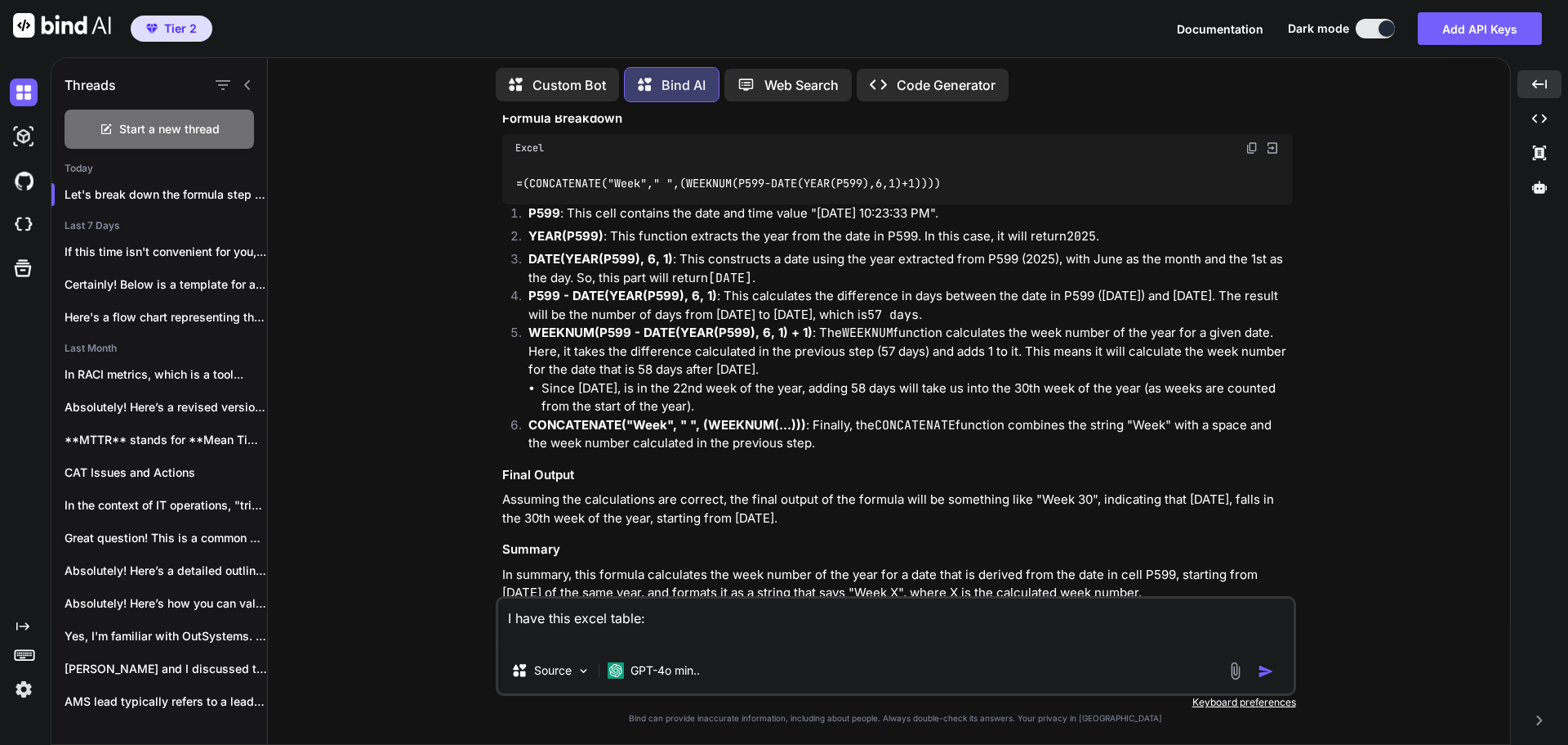
paste textarea "From To SRNO [DATE] [DATE] 1 [DATE] [DATE] 2 [DATE] [DATE] 3 [DATE] [DATE] 4 [D…"
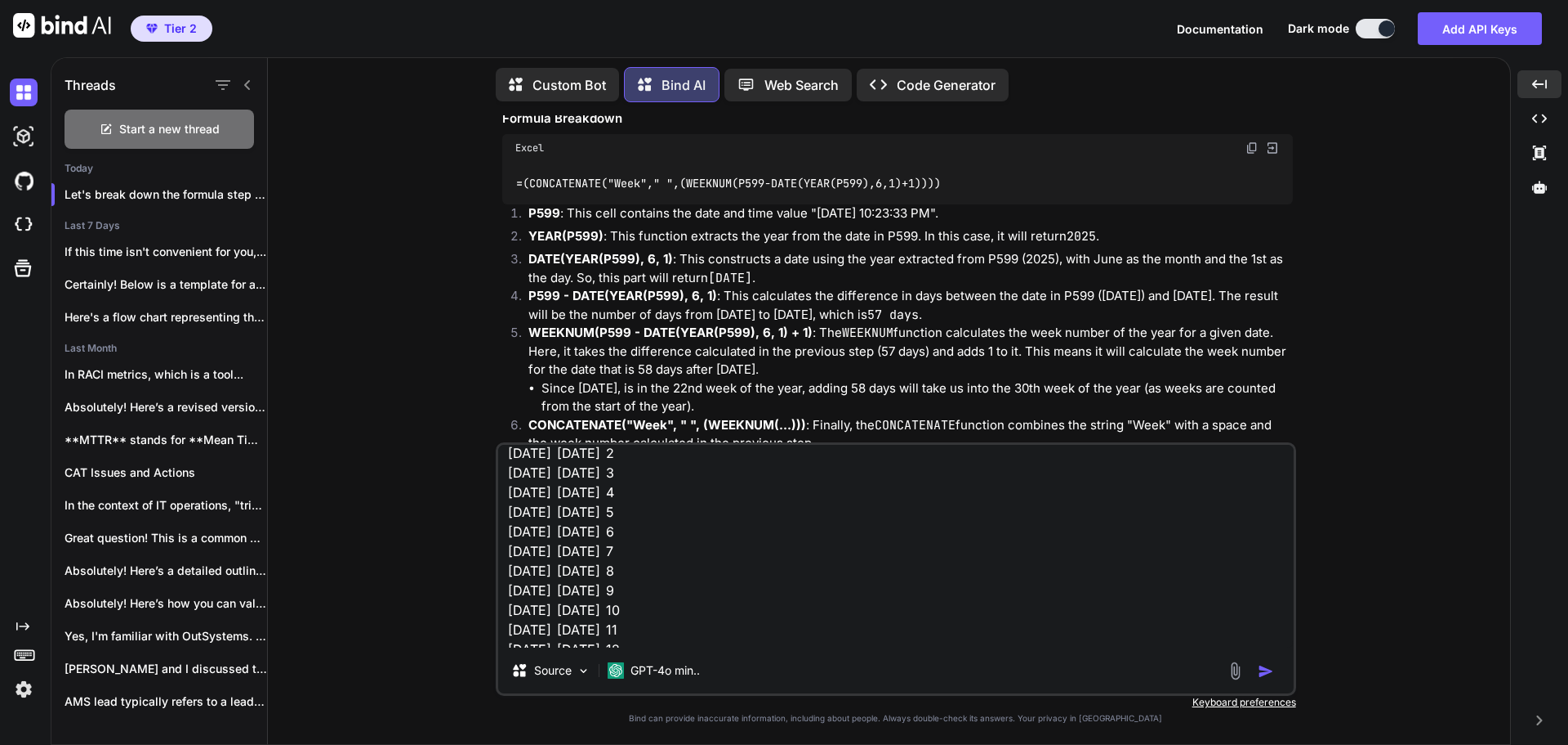
scroll to position [0, 0]
click at [669, 464] on textarea "I have this excel table: From To SRNO [DATE] [DATE] 1 [DATE] [DATE] 2 [DATE] [D…" at bounding box center [896, 545] width 795 height 203
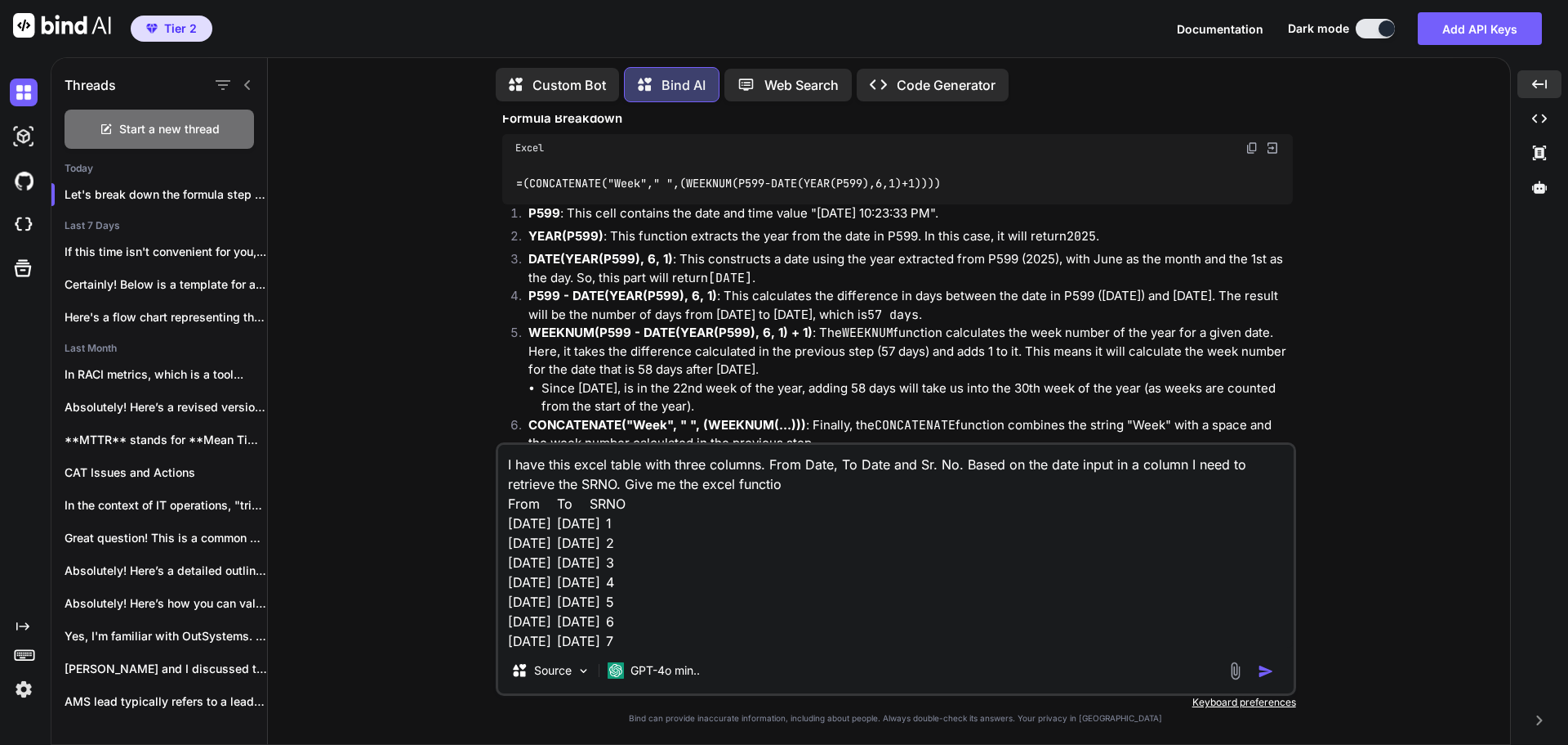
type textarea "I have this excel table with three columns. From Date, To Date and Sr. No. Base…"
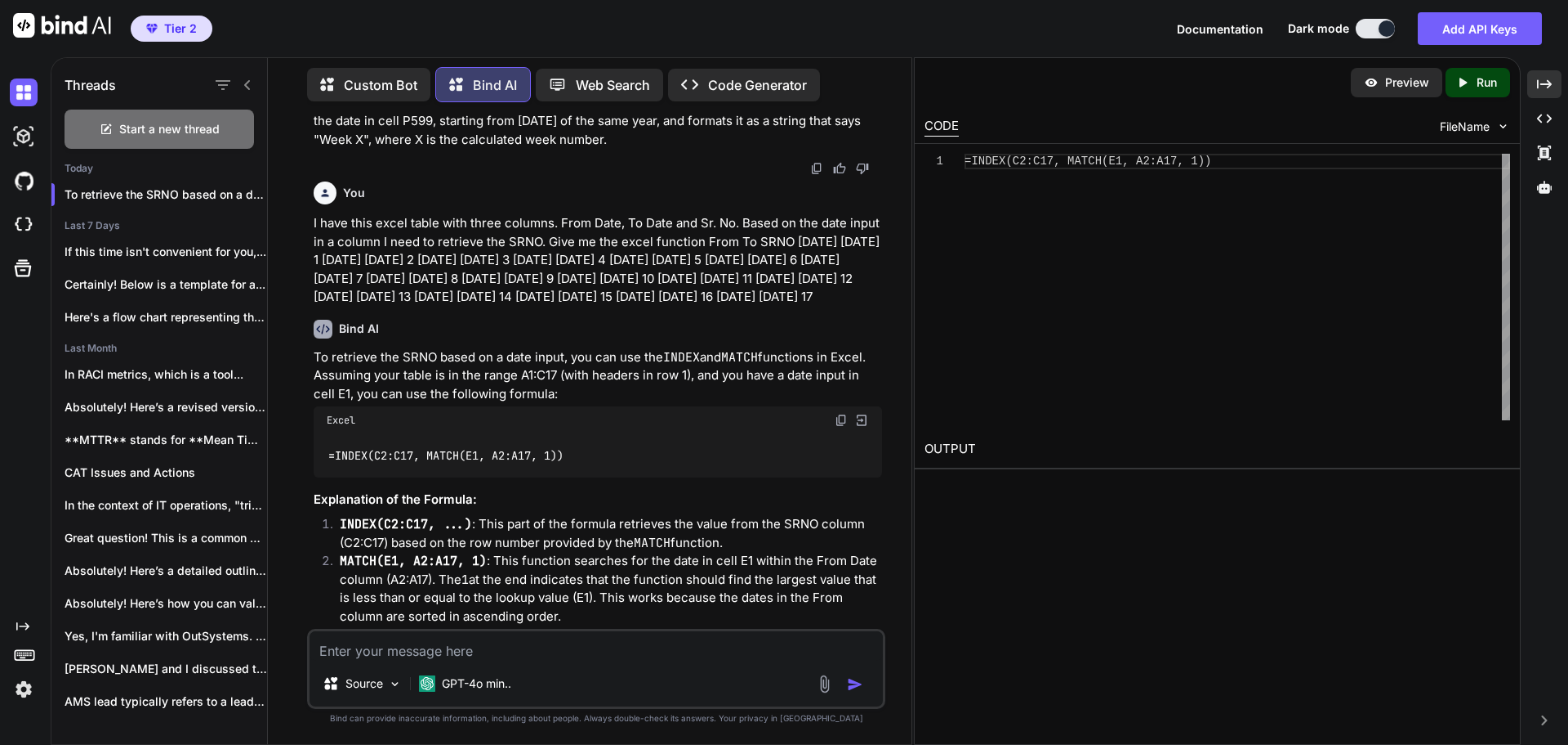
scroll to position [680, 0]
drag, startPoint x: 593, startPoint y: 477, endPoint x: 303, endPoint y: 472, distance: 290.0
click at [303, 472] on div "You Explain the below formulae. The value in P599 is "[DATE] 10:23:33 PM" =(CON…" at bounding box center [596, 430] width 631 height 629
copy code "=INDEX(C2:C17, MATCH(E1, A2:A17, 1))"
click at [582, 468] on div "=INDEX(C2:C17, MATCH(E1, A2:A17, 1))" at bounding box center [598, 454] width 569 height 42
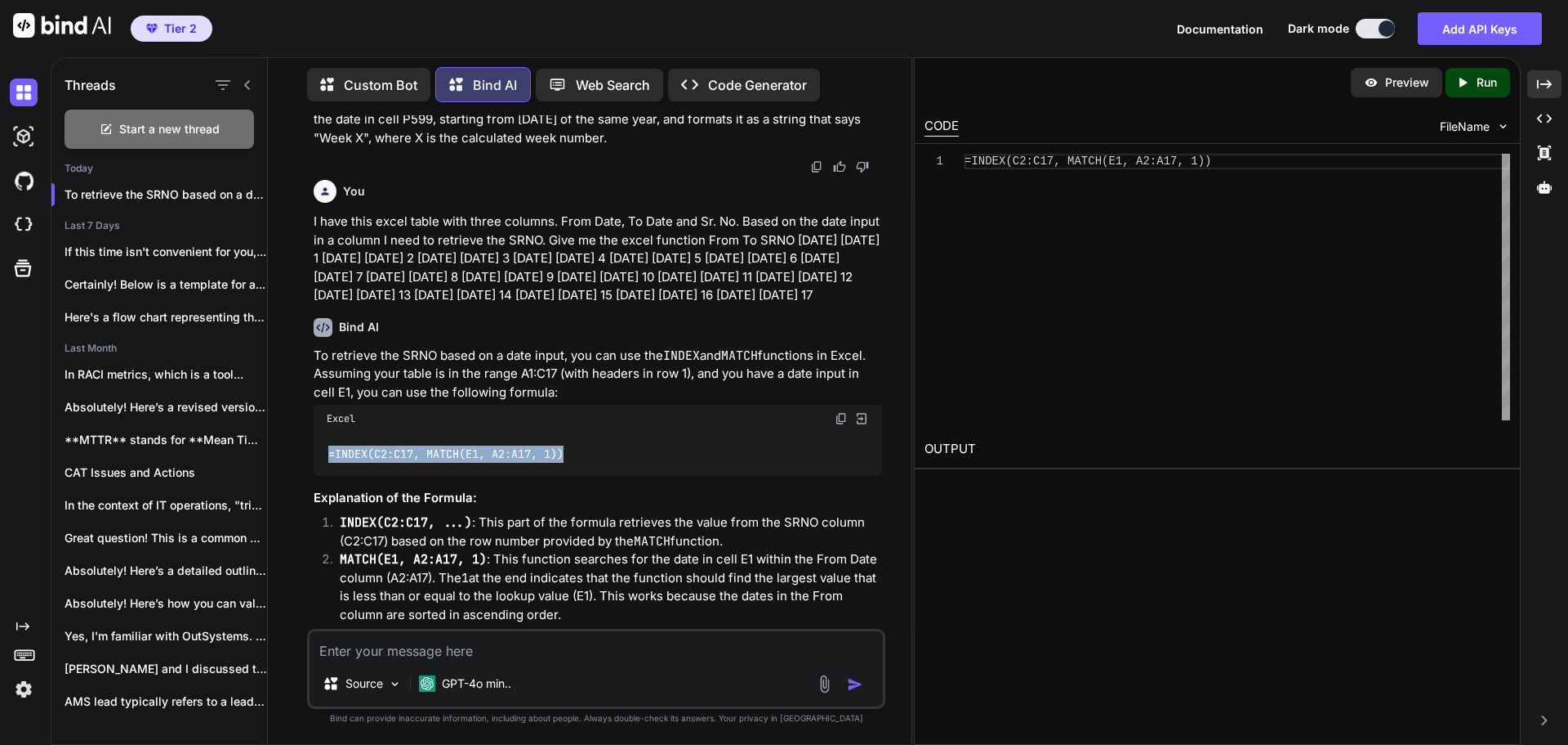
drag, startPoint x: 587, startPoint y: 472, endPoint x: 327, endPoint y: 480, distance: 260.1
click at [327, 475] on div "=INDEX(C2:C17, MATCH(E1, A2:A17, 1))" at bounding box center [598, 454] width 569 height 42
copy code "=INDEX(C2:C17, MATCH(E1, A2:A17, 1))"
